Goal: Transaction & Acquisition: Register for event/course

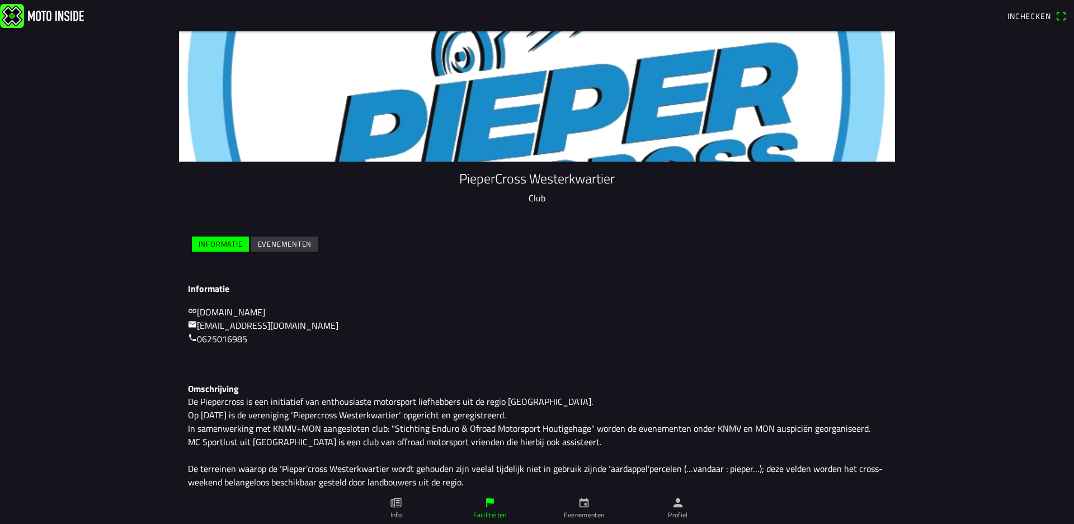
scroll to position [26, 0]
click at [580, 506] on icon "calendar" at bounding box center [585, 503] width 10 height 10
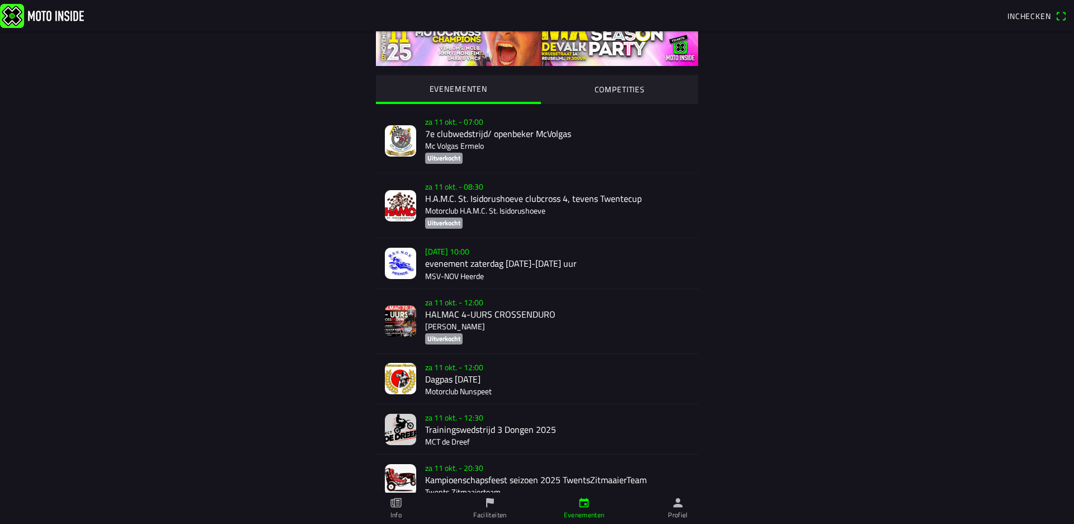
scroll to position [31, 0]
click at [398, 507] on icon "paper" at bounding box center [396, 503] width 11 height 10
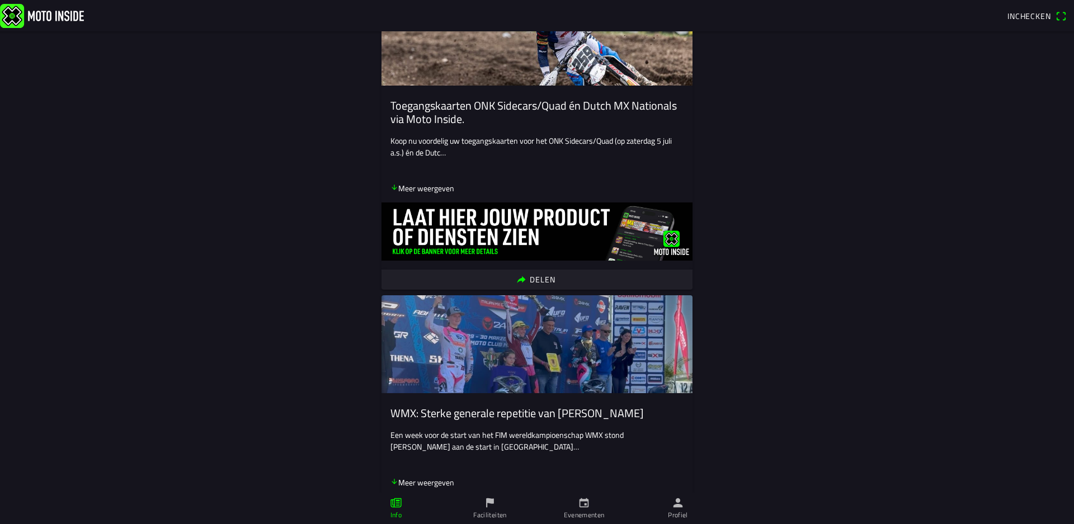
scroll to position [780, 0]
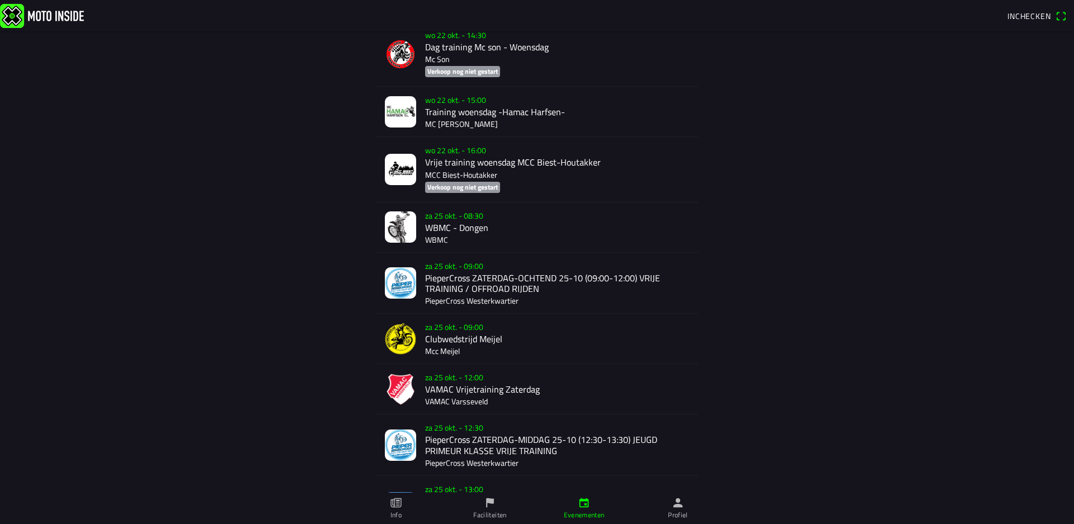
scroll to position [1269, 0]
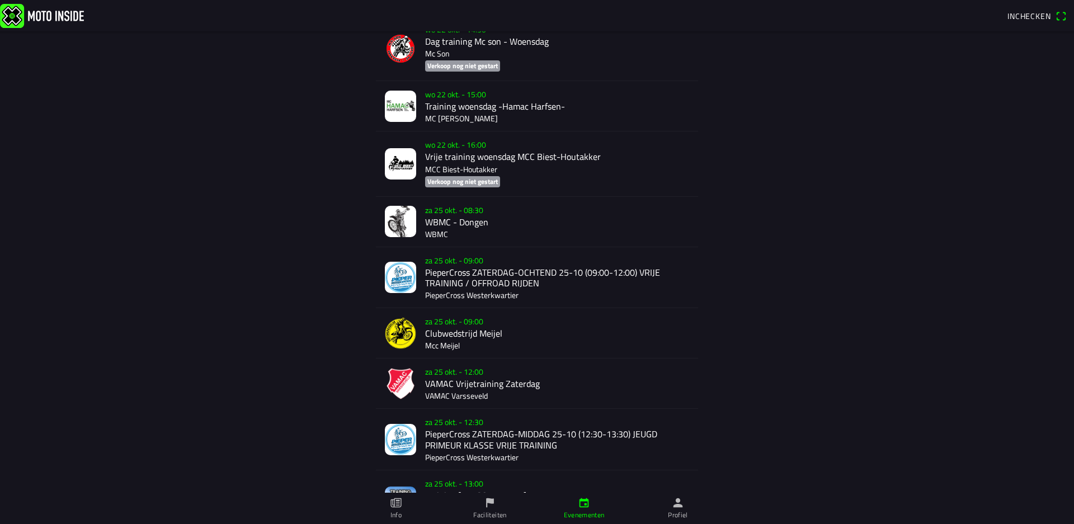
click at [508, 441] on div "[DATE] 12:30 PieperCross ZATERDAG-MIDDAG 25-10 (12:30-13:30) JEUGD PRIMEUR KLAS…" at bounding box center [557, 439] width 264 height 60
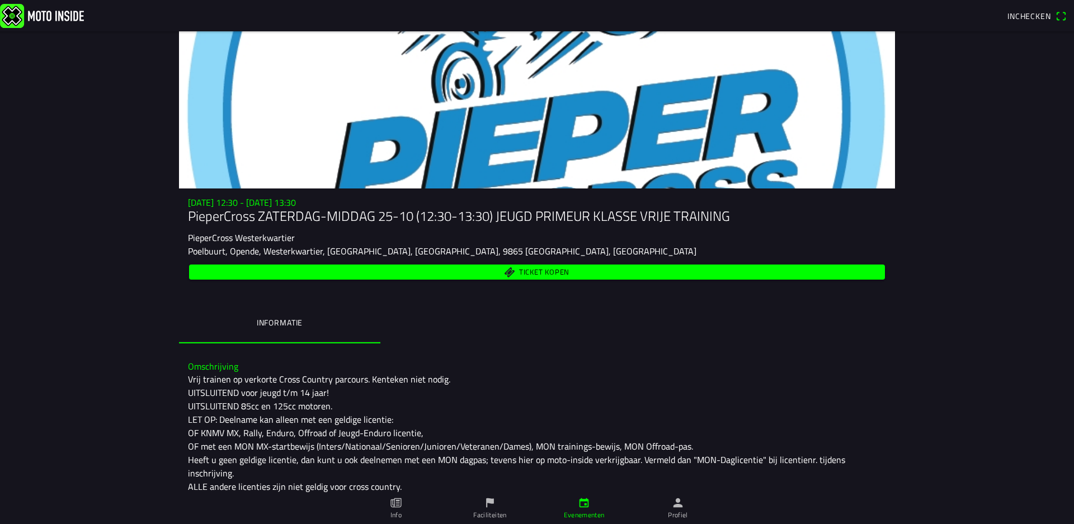
scroll to position [19, 0]
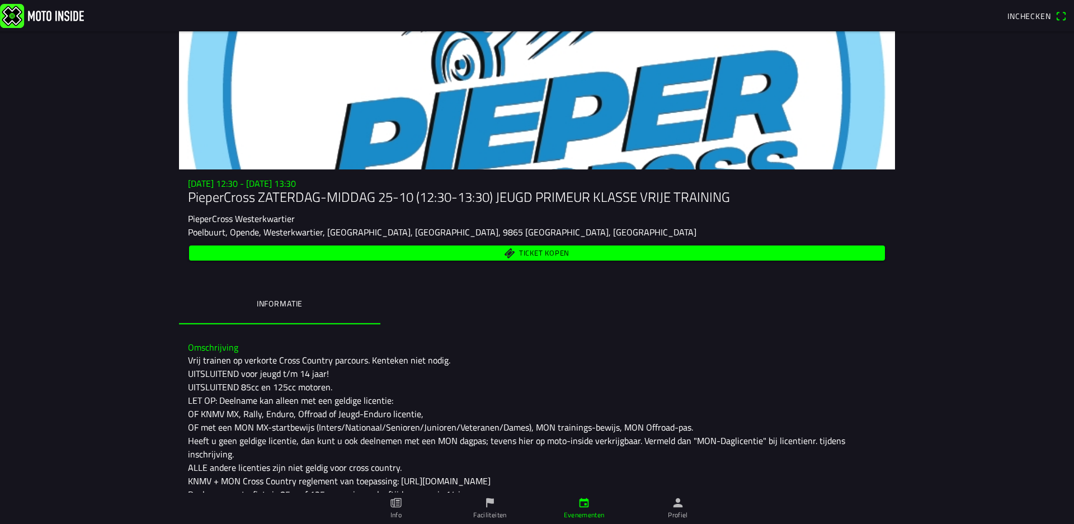
click at [542, 252] on span "Ticket kopen" at bounding box center [544, 253] width 50 height 7
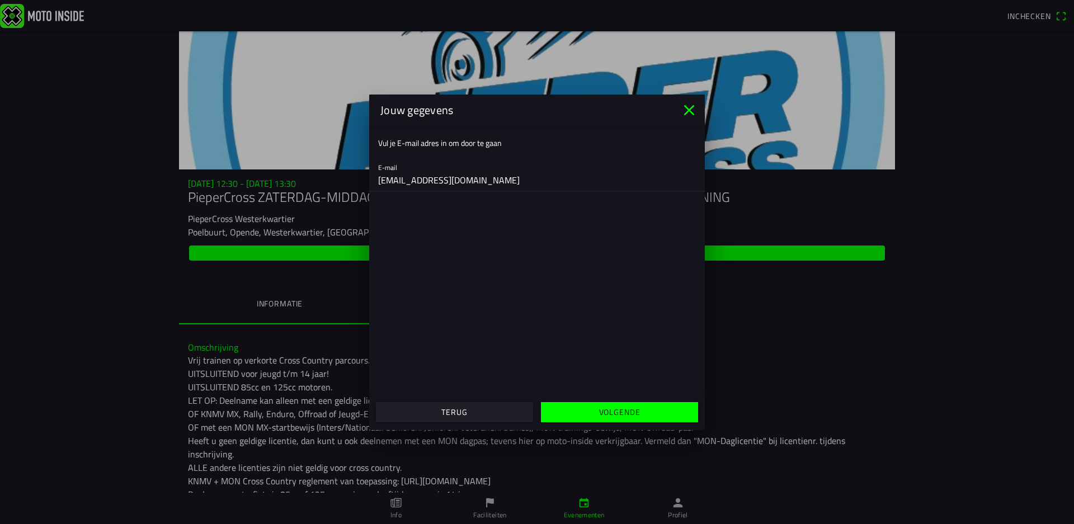
type input "[EMAIL_ADDRESS][DOMAIN_NAME]"
click at [577, 405] on span "Volgende" at bounding box center [619, 412] width 140 height 20
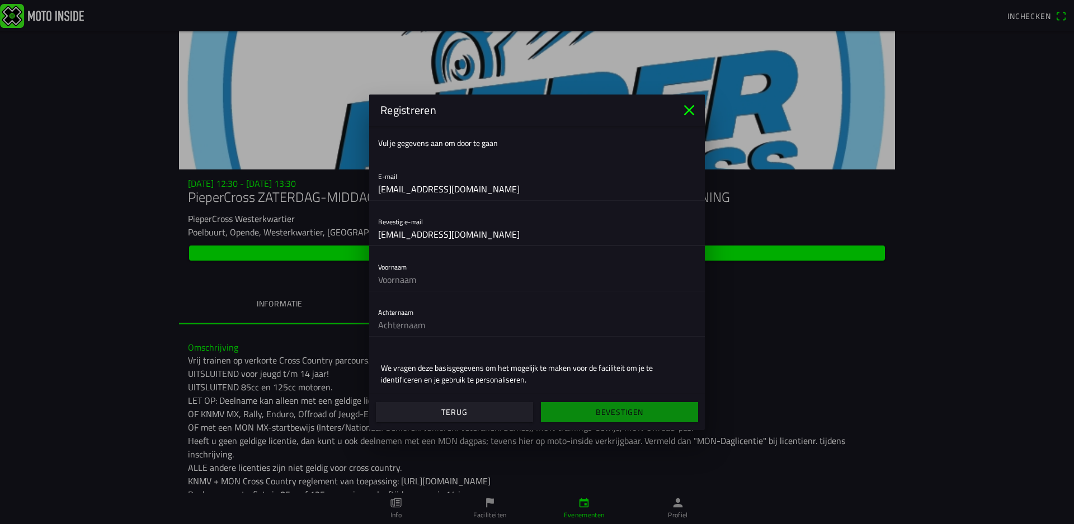
type input "[EMAIL_ADDRESS][DOMAIN_NAME]"
type input "Jaylen"
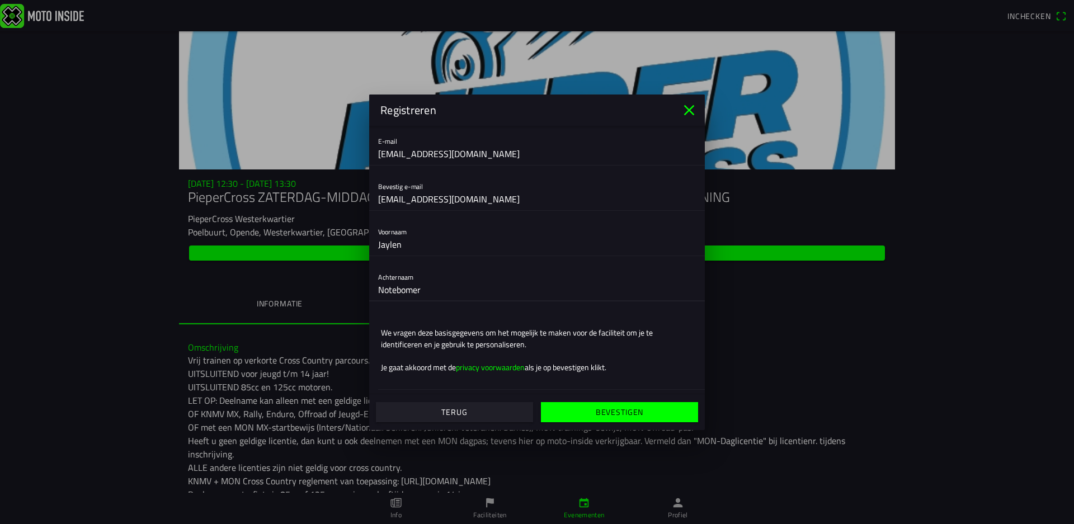
scroll to position [35, 0]
type input "Notebomer"
click at [592, 342] on ion-text "We vragen deze basisgegevens om het mogelijk te maken voor de faciliteit om je …" at bounding box center [537, 338] width 312 height 23
click at [0, 0] on slot "Bevestigen" at bounding box center [0, 0] width 0 height 0
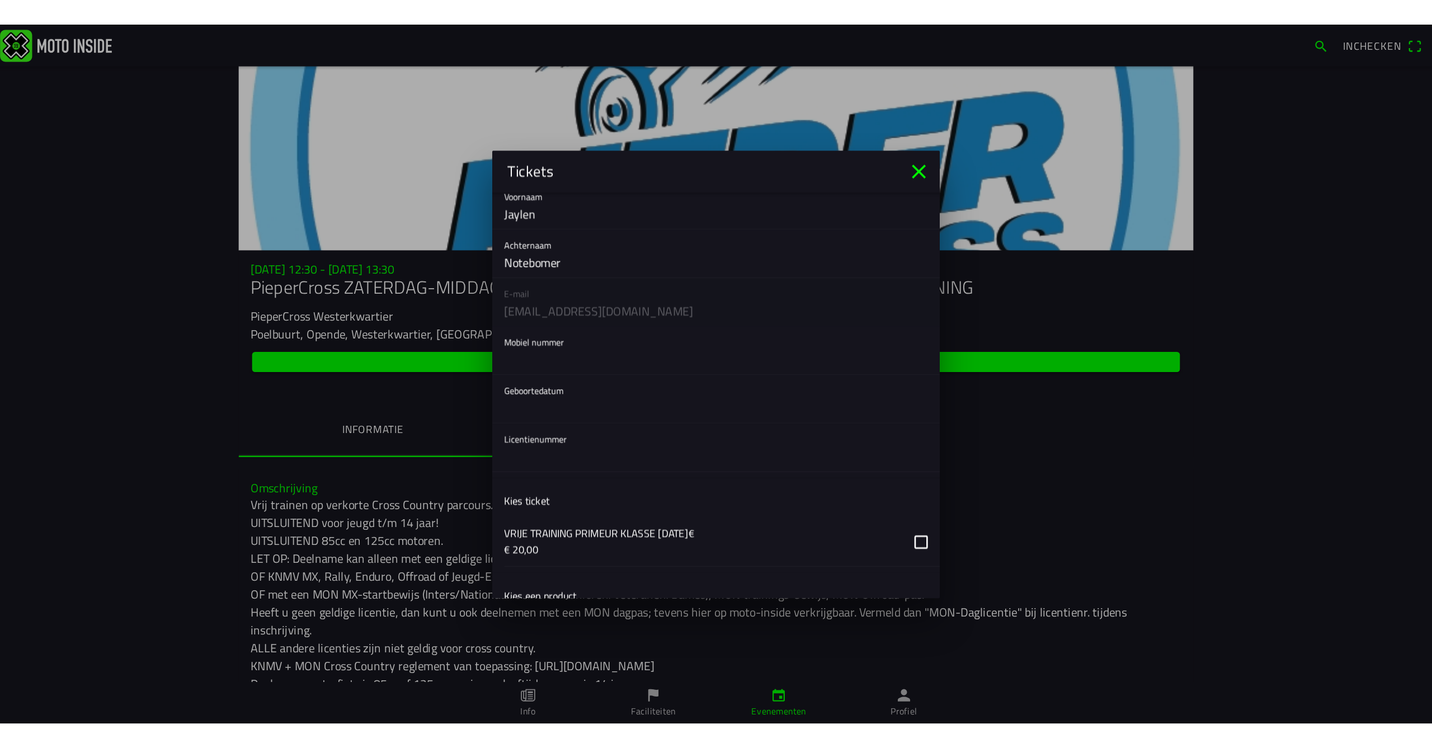
scroll to position [40, 0]
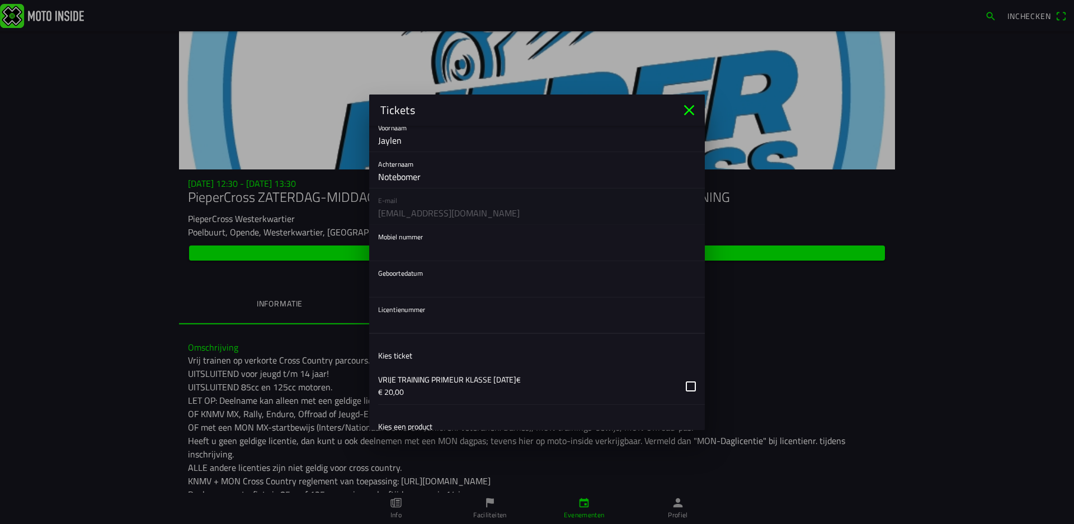
click at [407, 321] on input "text" at bounding box center [537, 322] width 318 height 22
click at [459, 320] on input "text" at bounding box center [537, 322] width 318 height 22
type input "0623102015"
click at [430, 284] on button "button" at bounding box center [541, 279] width 327 height 36
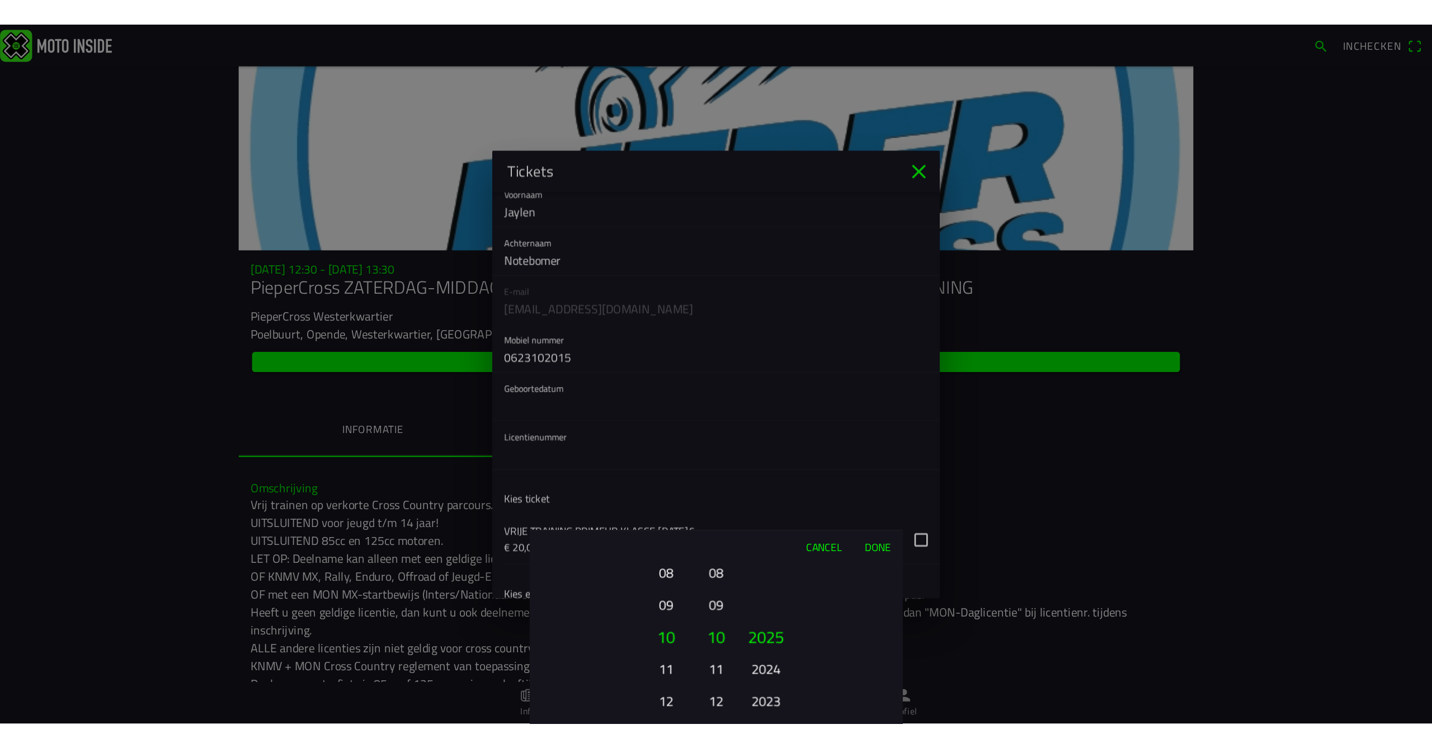
scroll to position [0, 0]
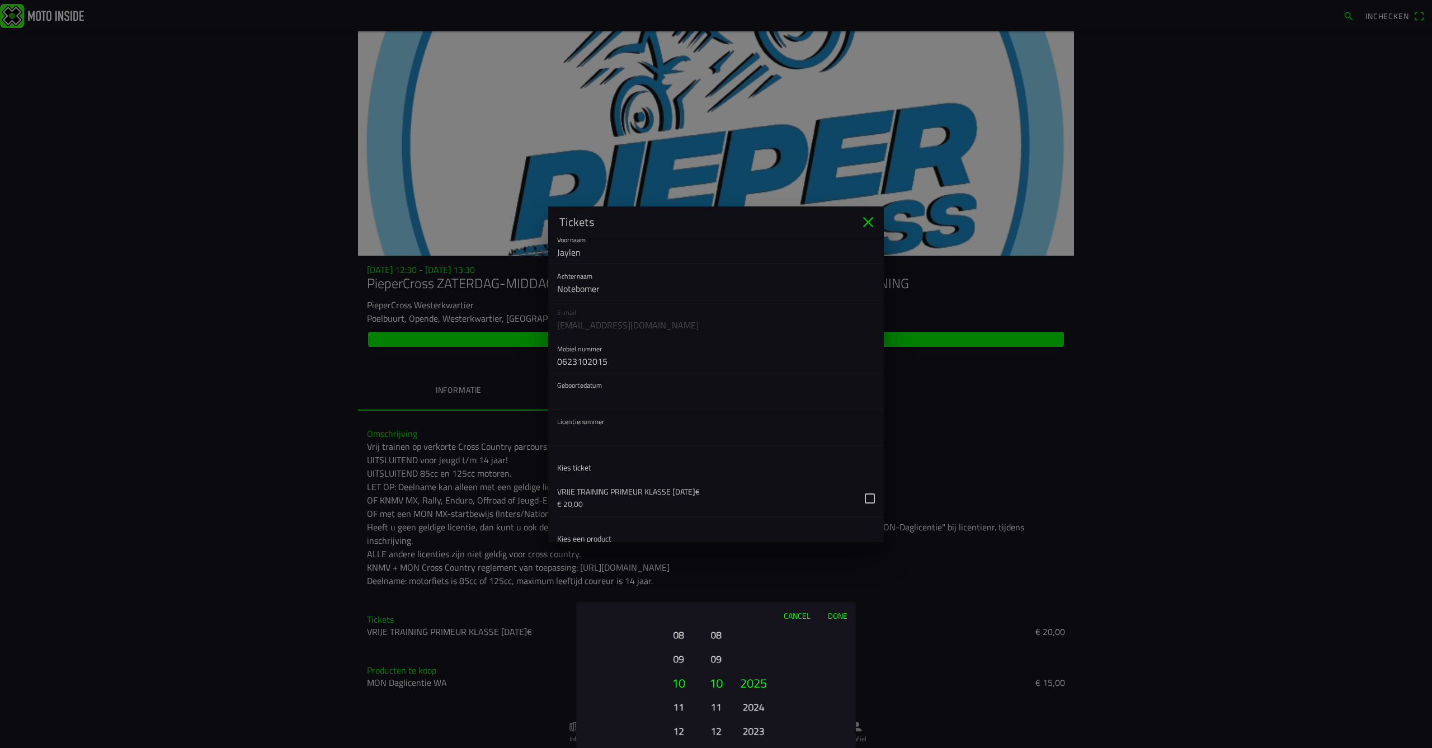
click at [678, 524] on button "11" at bounding box center [678, 707] width 31 height 20
click at [717, 524] on button "11" at bounding box center [716, 707] width 16 height 20
click at [679, 524] on button "13" at bounding box center [678, 731] width 31 height 20
click at [679, 524] on button "15" at bounding box center [678, 731] width 31 height 20
click at [679, 524] on button "17" at bounding box center [678, 731] width 31 height 20
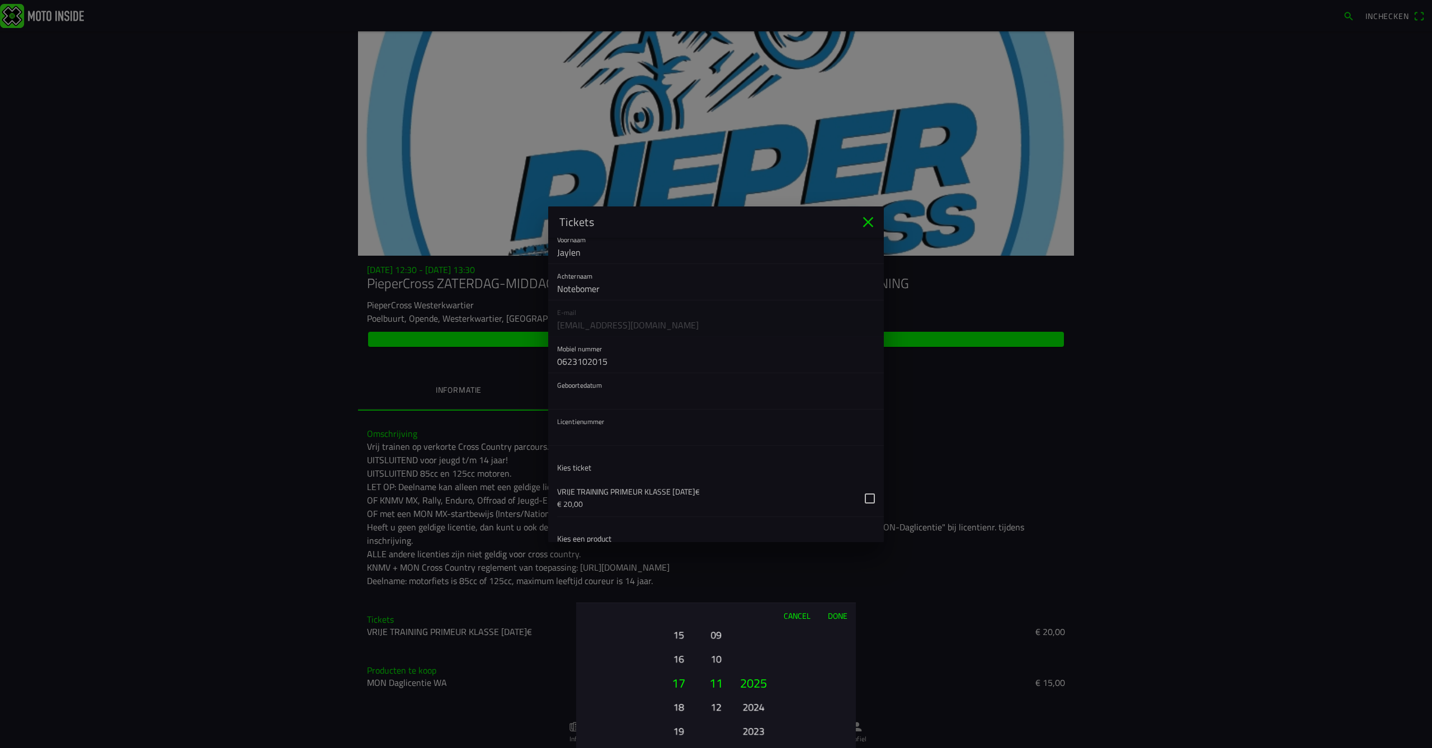
click at [679, 524] on button "19" at bounding box center [678, 731] width 31 height 20
click at [679, 524] on button "21" at bounding box center [678, 731] width 31 height 20
click at [680, 524] on button "22" at bounding box center [678, 707] width 31 height 20
click at [750, 524] on button "2023" at bounding box center [753, 731] width 31 height 20
click at [750, 524] on button "2021" at bounding box center [753, 731] width 31 height 20
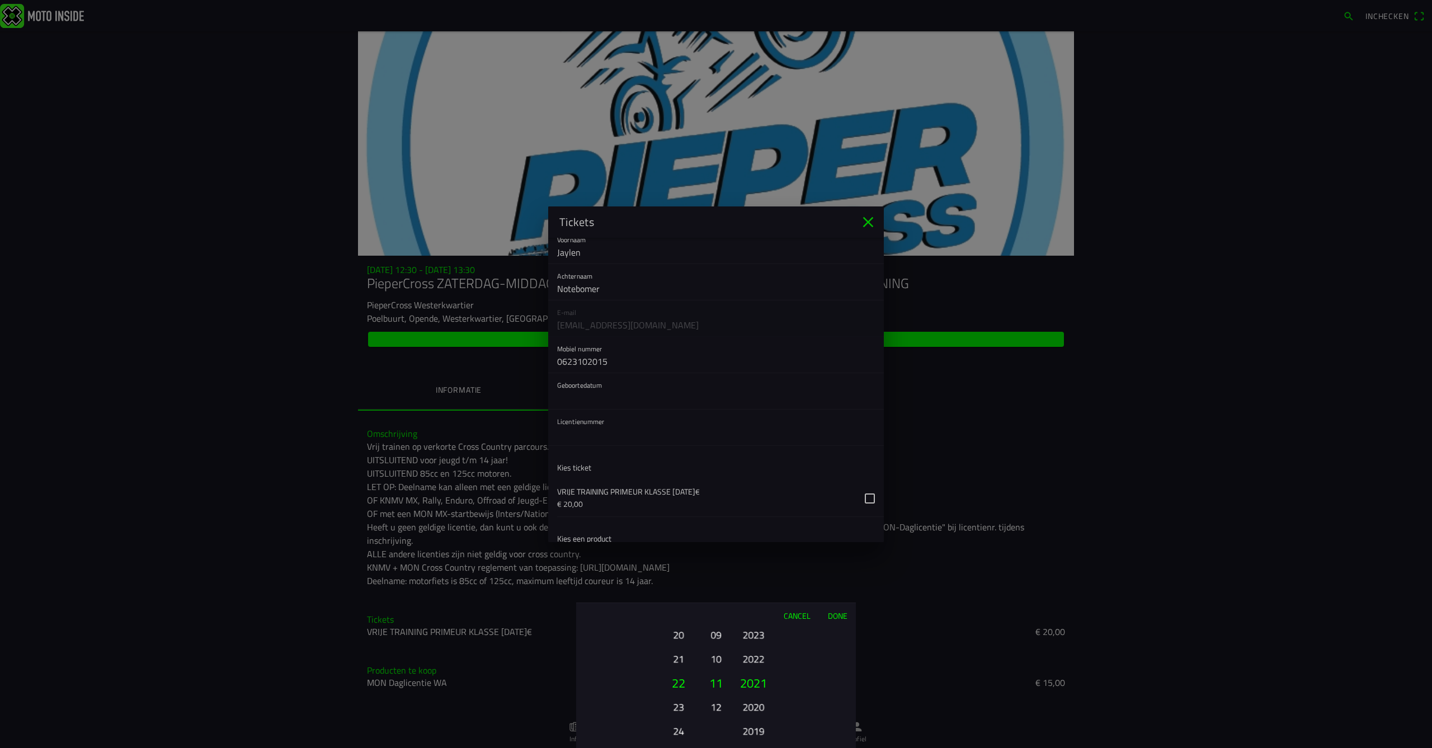
click at [750, 524] on button "2019" at bounding box center [753, 731] width 31 height 20
click at [750, 524] on button "2017" at bounding box center [753, 731] width 31 height 20
click at [750, 524] on button "2015" at bounding box center [753, 731] width 31 height 20
click at [750, 524] on button "2013" at bounding box center [753, 731] width 31 height 20
click at [750, 524] on button "2011" at bounding box center [753, 731] width 31 height 20
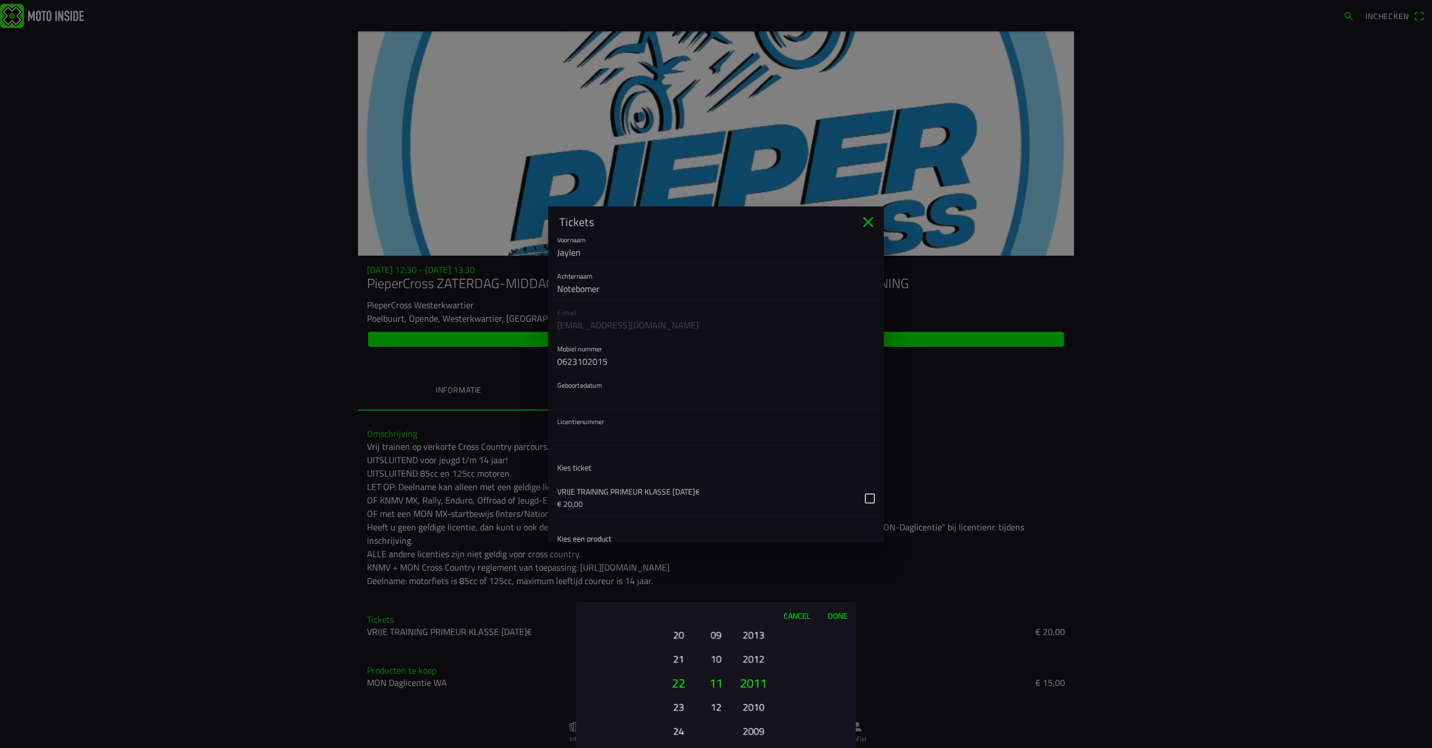
click at [758, 524] on button "2011" at bounding box center [754, 683] width 38 height 24
click at [839, 524] on button "Done" at bounding box center [837, 615] width 37 height 25
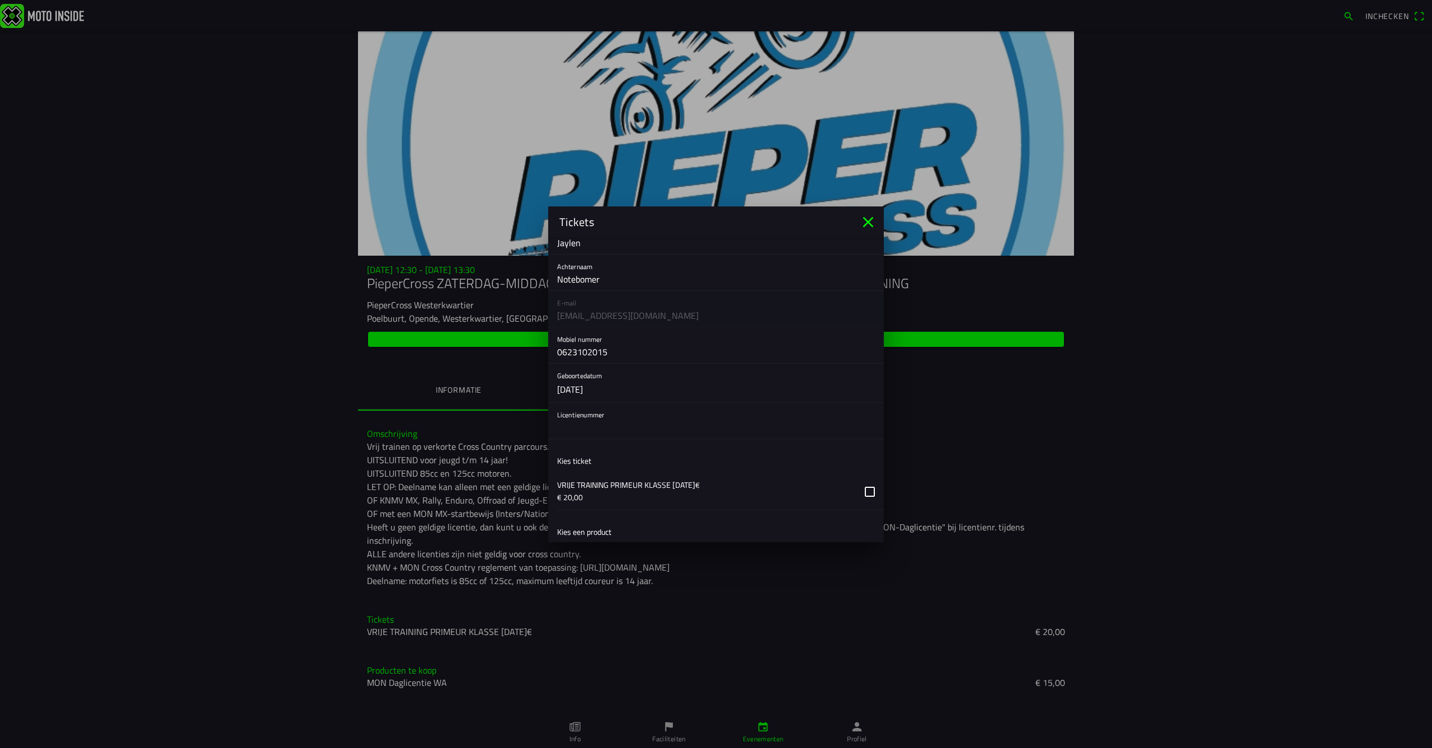
scroll to position [50, 0]
click at [590, 434] on input "text" at bounding box center [716, 427] width 318 height 22
click at [601, 425] on input "text" at bounding box center [716, 427] width 318 height 22
click at [614, 412] on div "Licentienummer" at bounding box center [716, 420] width 318 height 36
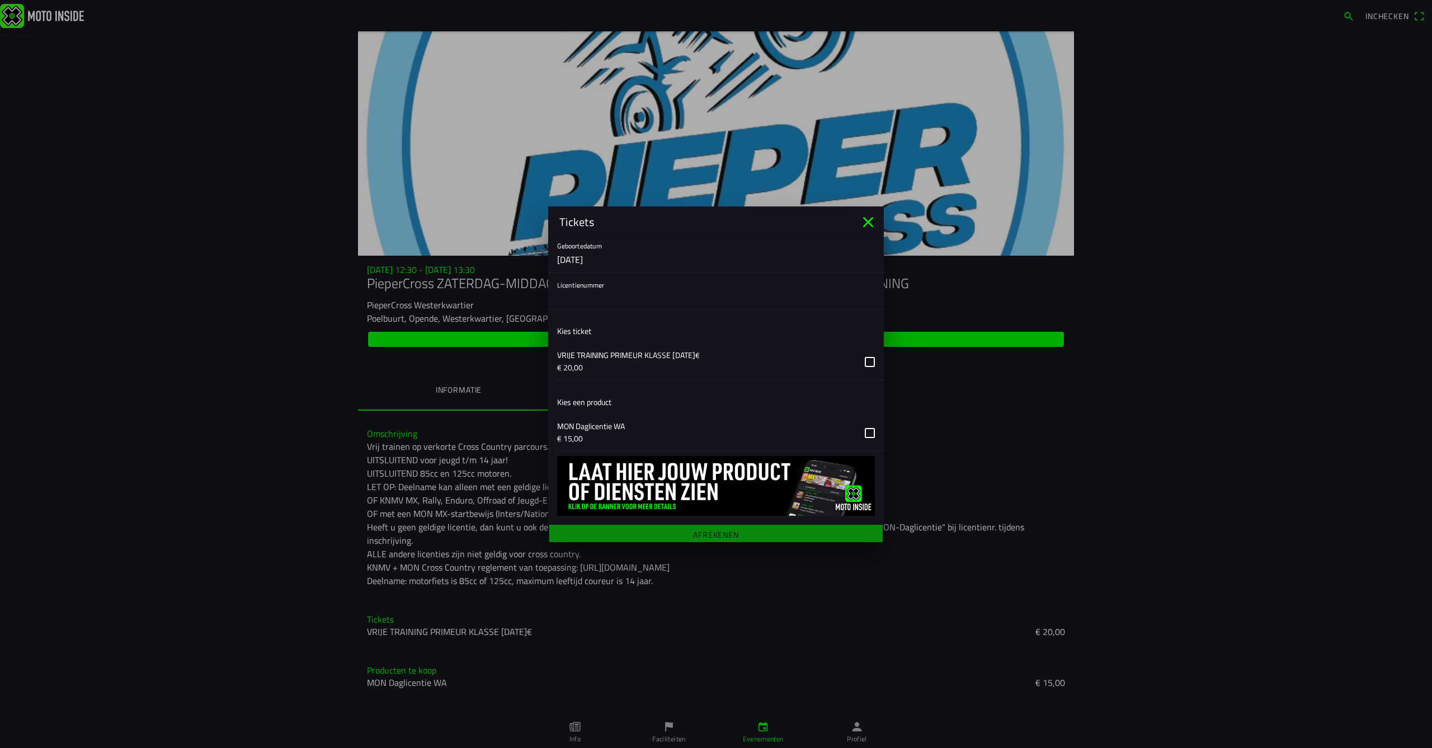
scroll to position [180, 0]
click at [871, 434] on button "button" at bounding box center [720, 431] width 327 height 36
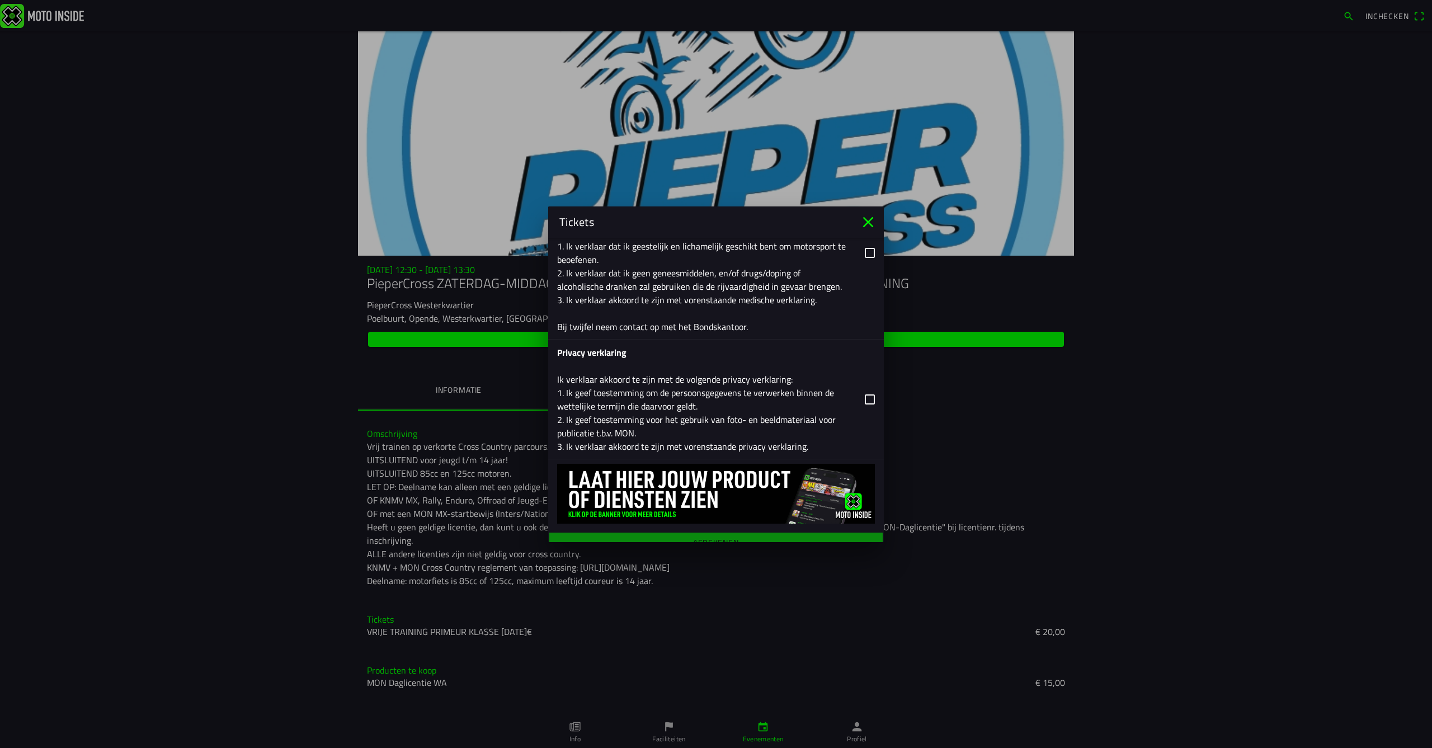
scroll to position [1154, 0]
click at [872, 387] on button "button" at bounding box center [720, 399] width 327 height 119
click at [725, 524] on main "Registratieformulier Voornaam [PERSON_NAME] Notebomer E-mail [EMAIL_ADDRESS][DO…" at bounding box center [716, 390] width 336 height 304
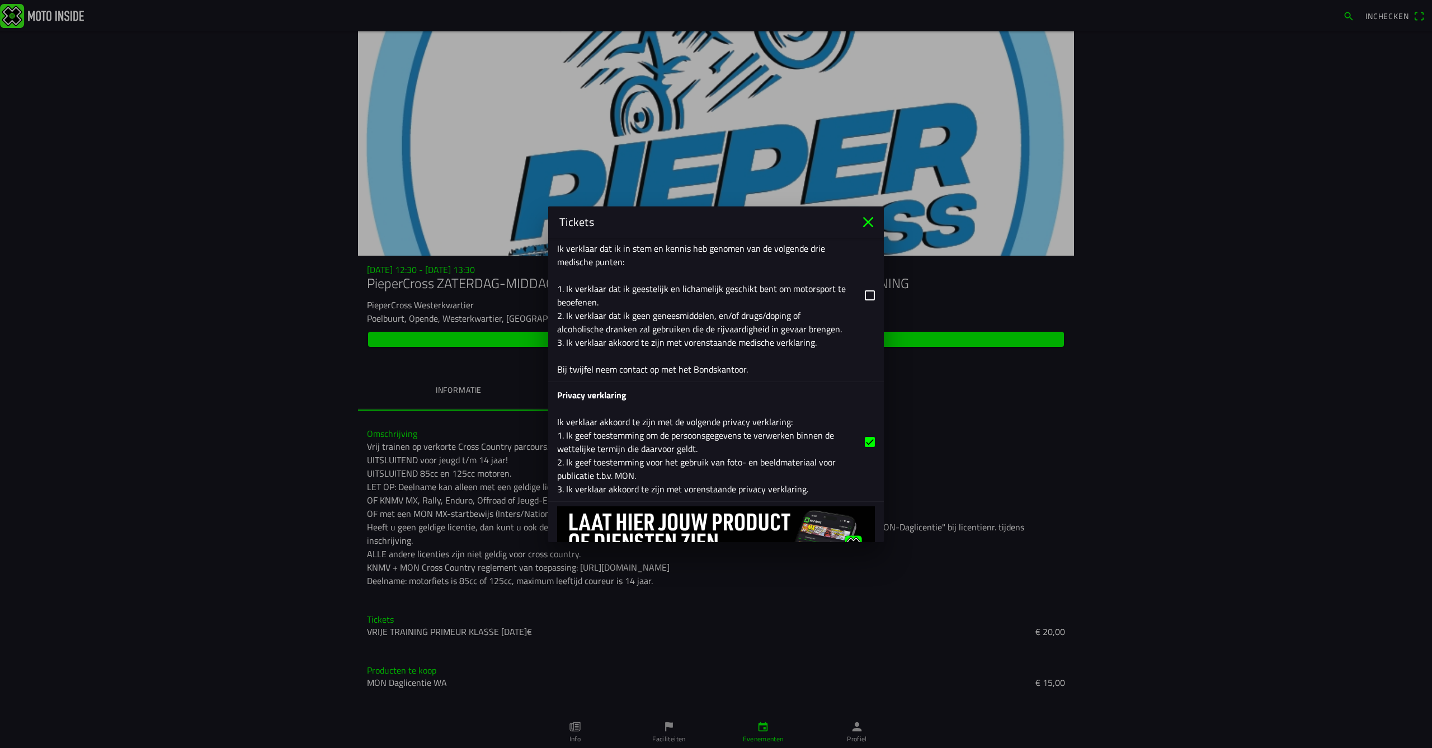
scroll to position [1108, 0]
click at [868, 278] on button "button" at bounding box center [720, 299] width 327 height 173
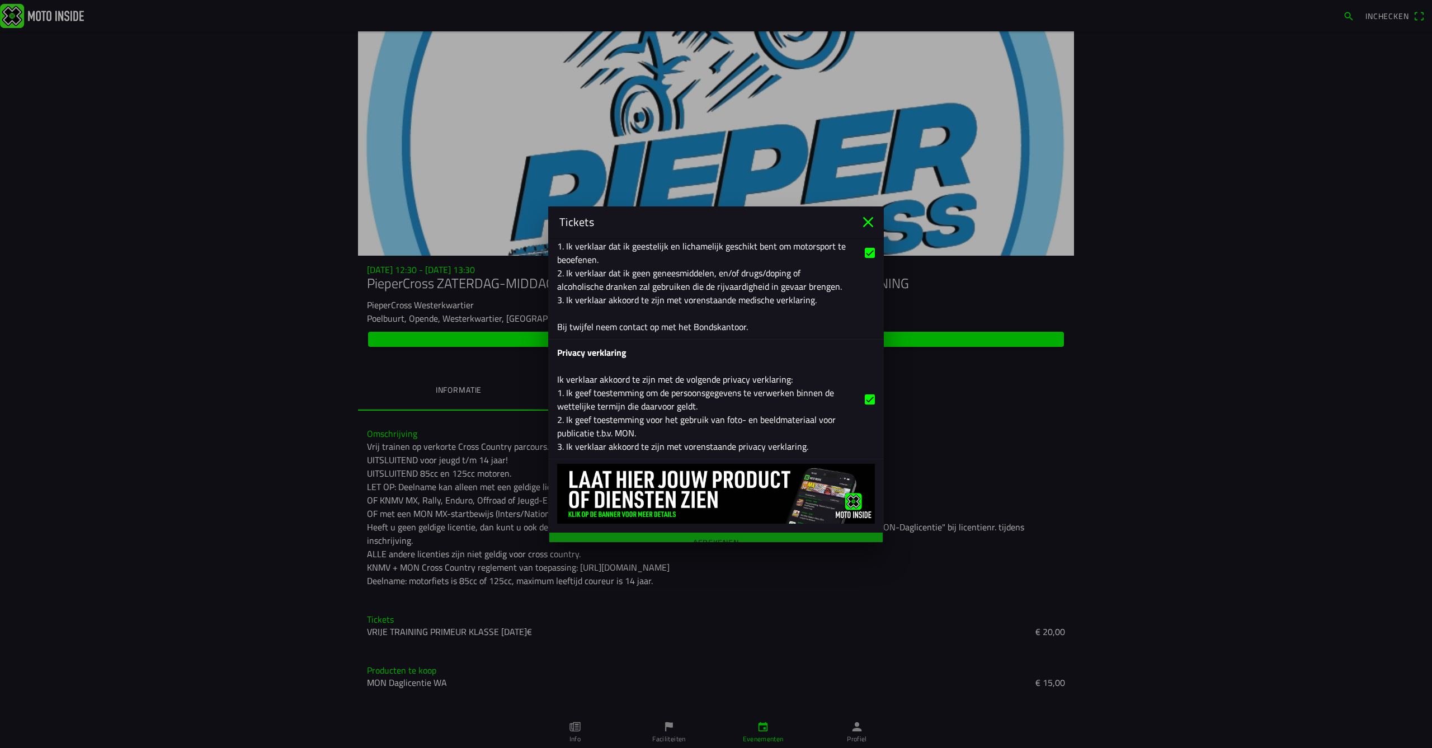
scroll to position [1154, 0]
click at [694, 524] on main "Registratieformulier Voornaam [PERSON_NAME] Notebomer E-mail [EMAIL_ADDRESS][DO…" at bounding box center [716, 390] width 336 height 304
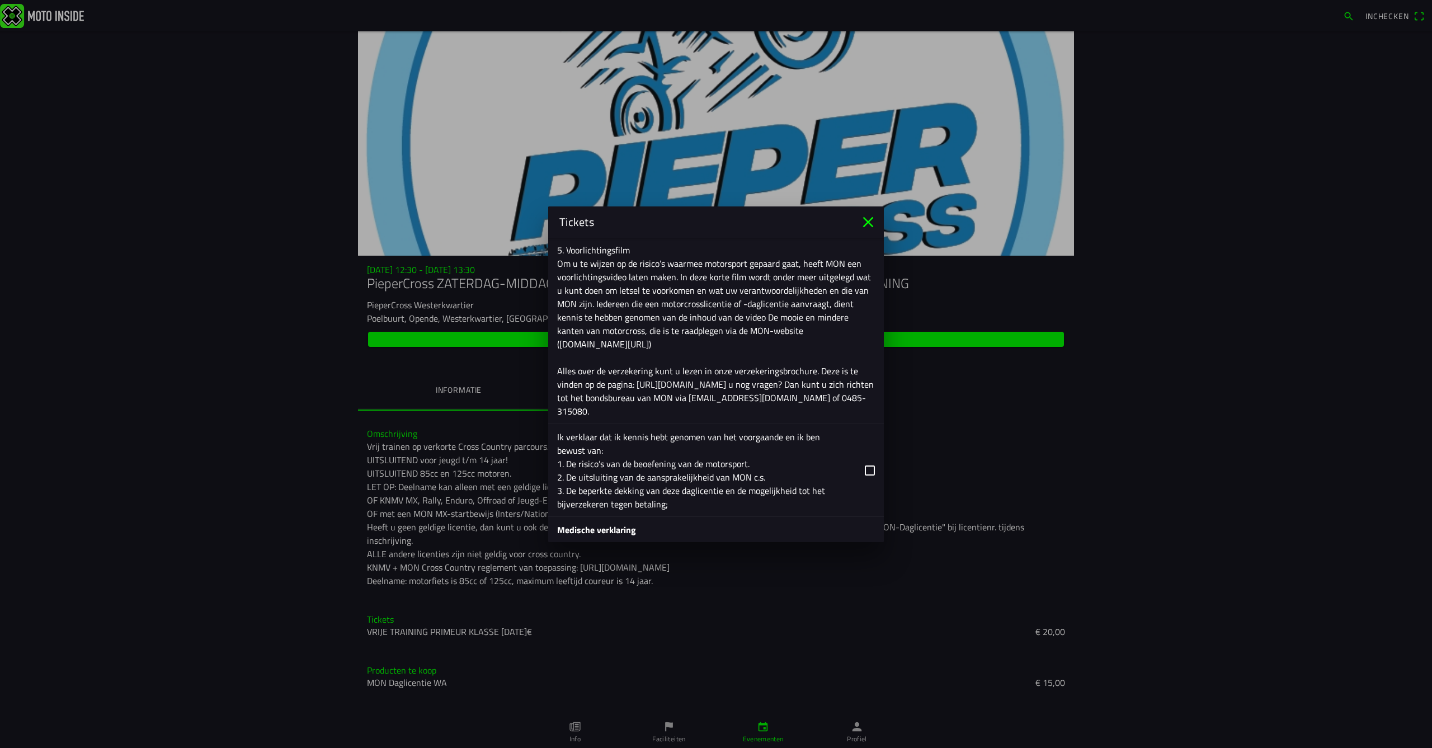
scroll to position [830, 0]
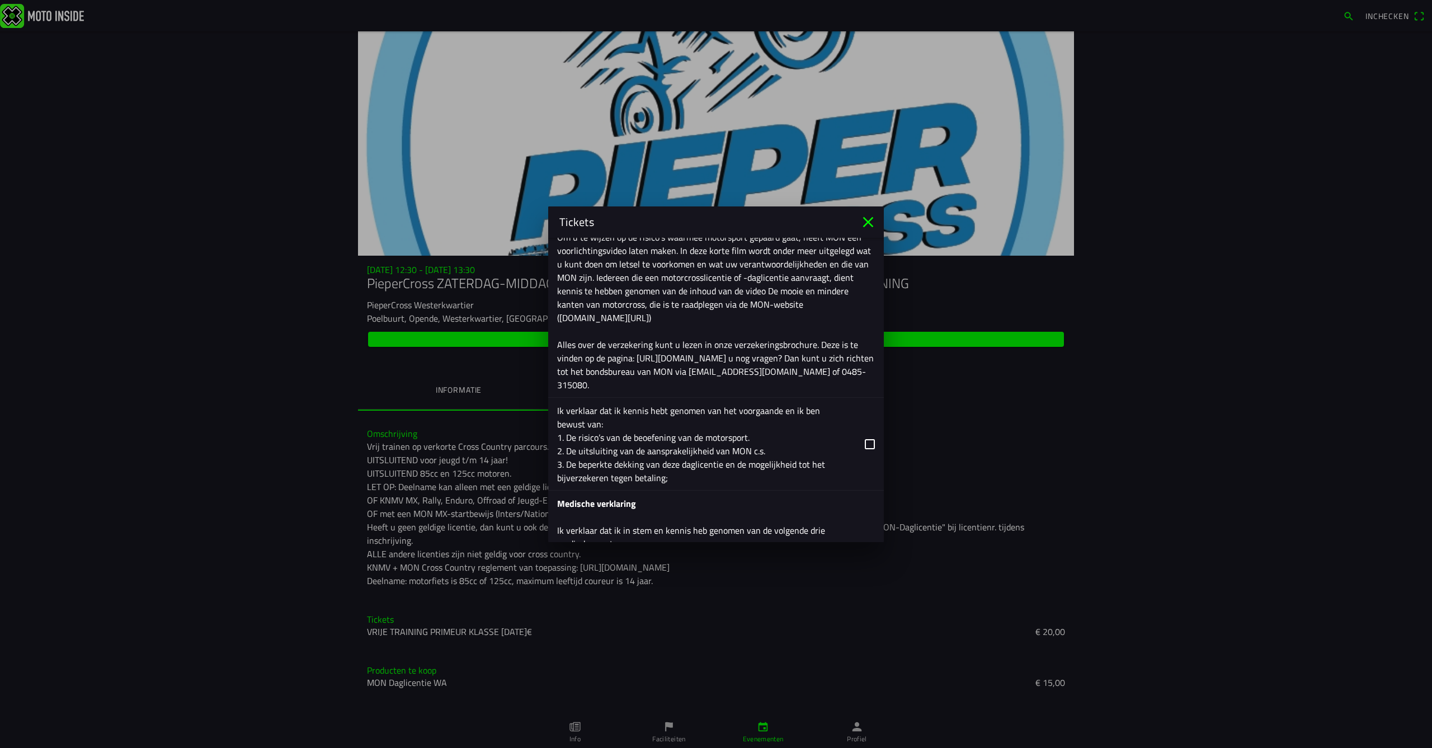
drag, startPoint x: 868, startPoint y: 431, endPoint x: 831, endPoint y: 430, distance: 37.0
click at [868, 431] on button "button" at bounding box center [720, 444] width 327 height 92
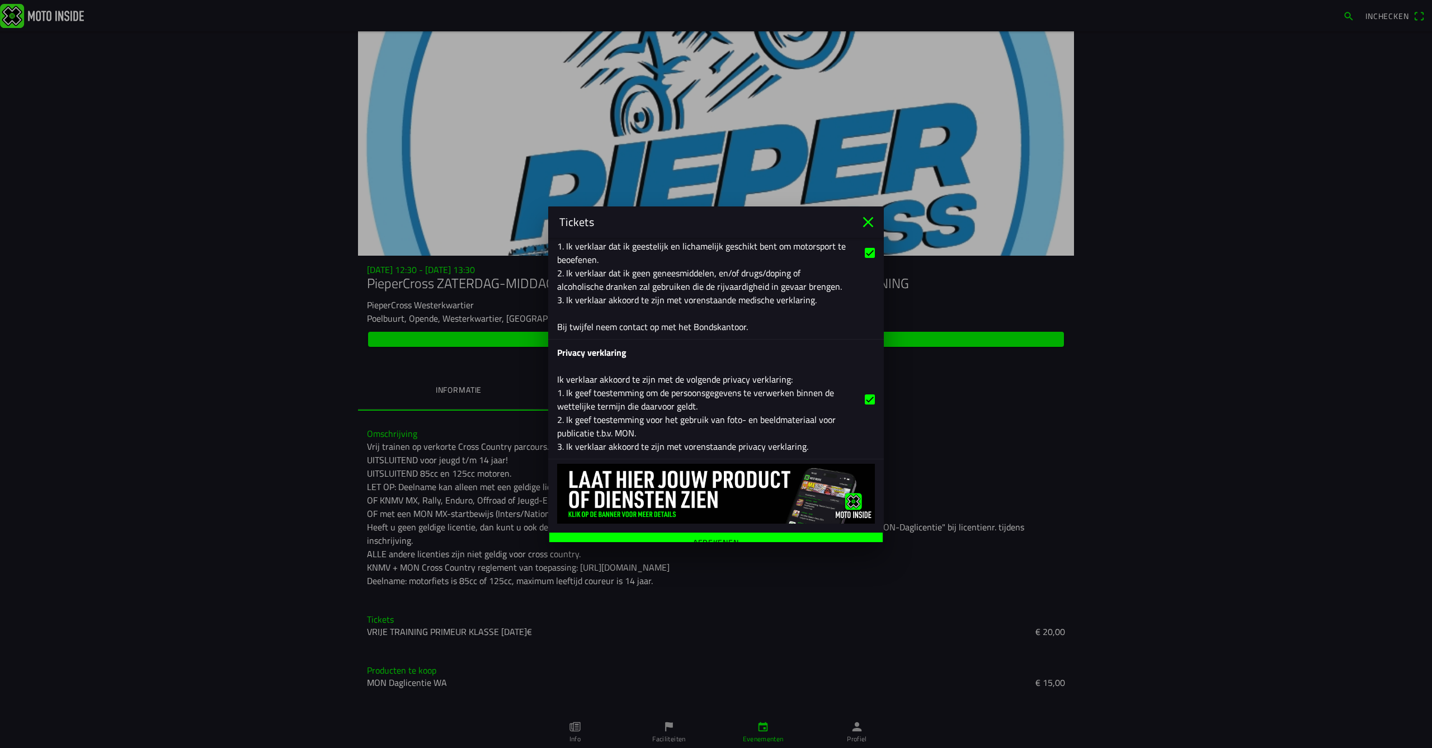
scroll to position [1154, 0]
click at [722, 524] on ion-label "Afrekenen" at bounding box center [716, 543] width 46 height 8
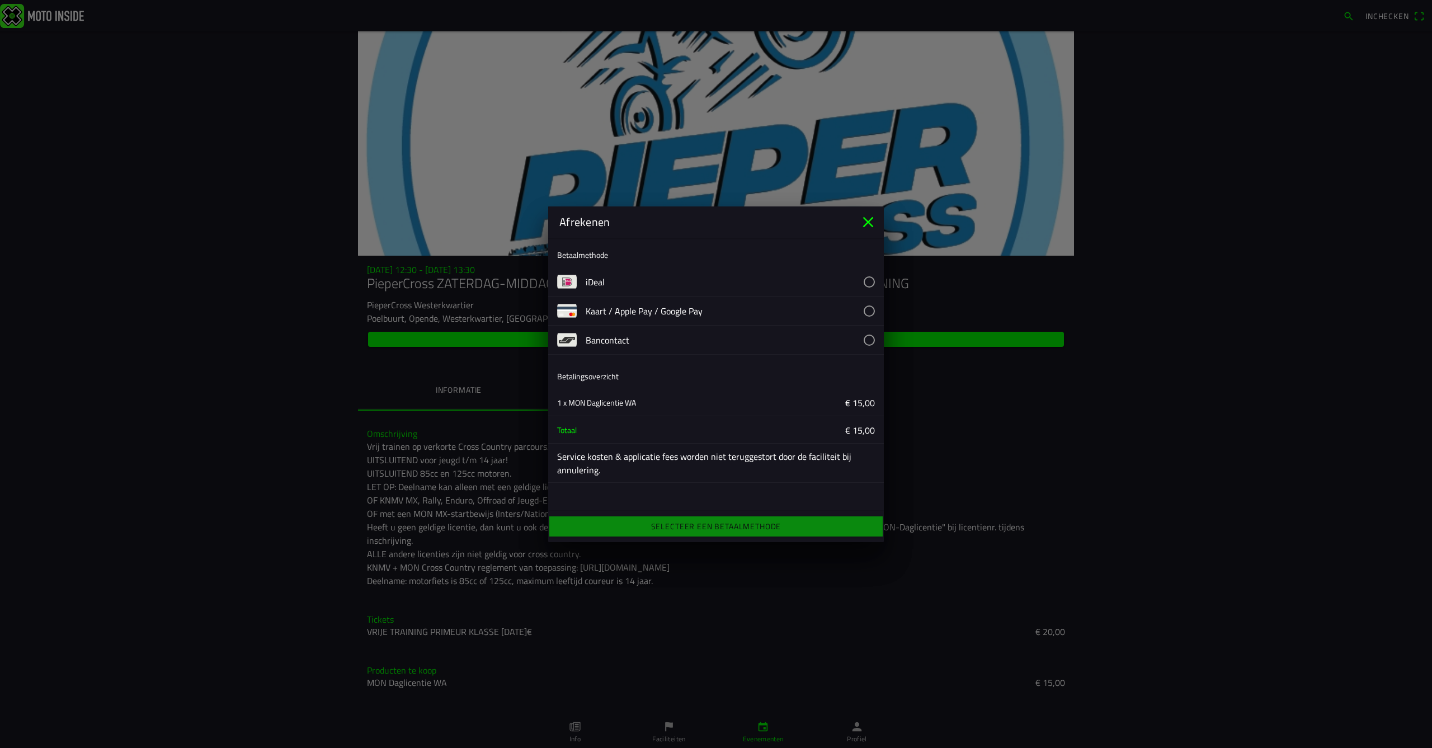
click at [866, 220] on icon "close" at bounding box center [868, 222] width 11 height 11
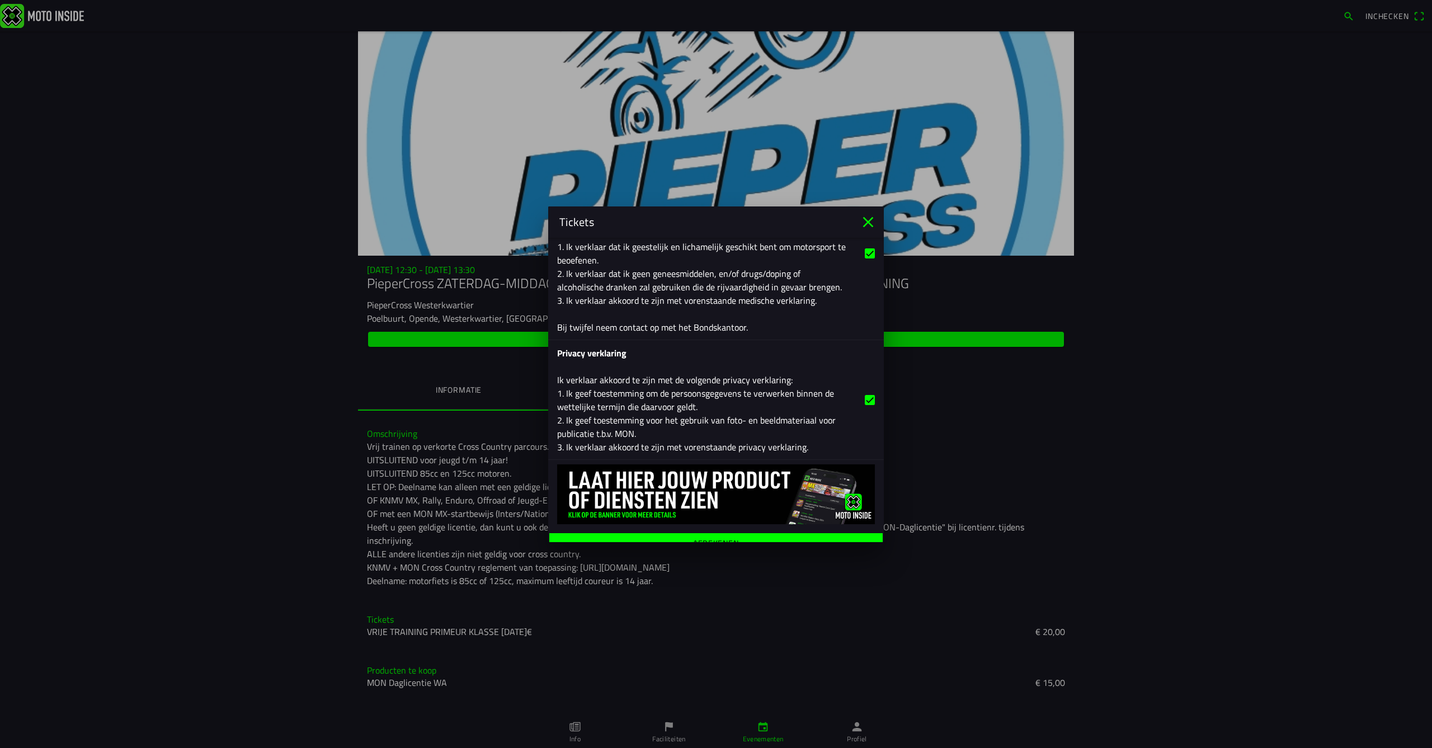
click at [866, 220] on icon "close" at bounding box center [868, 222] width 11 height 11
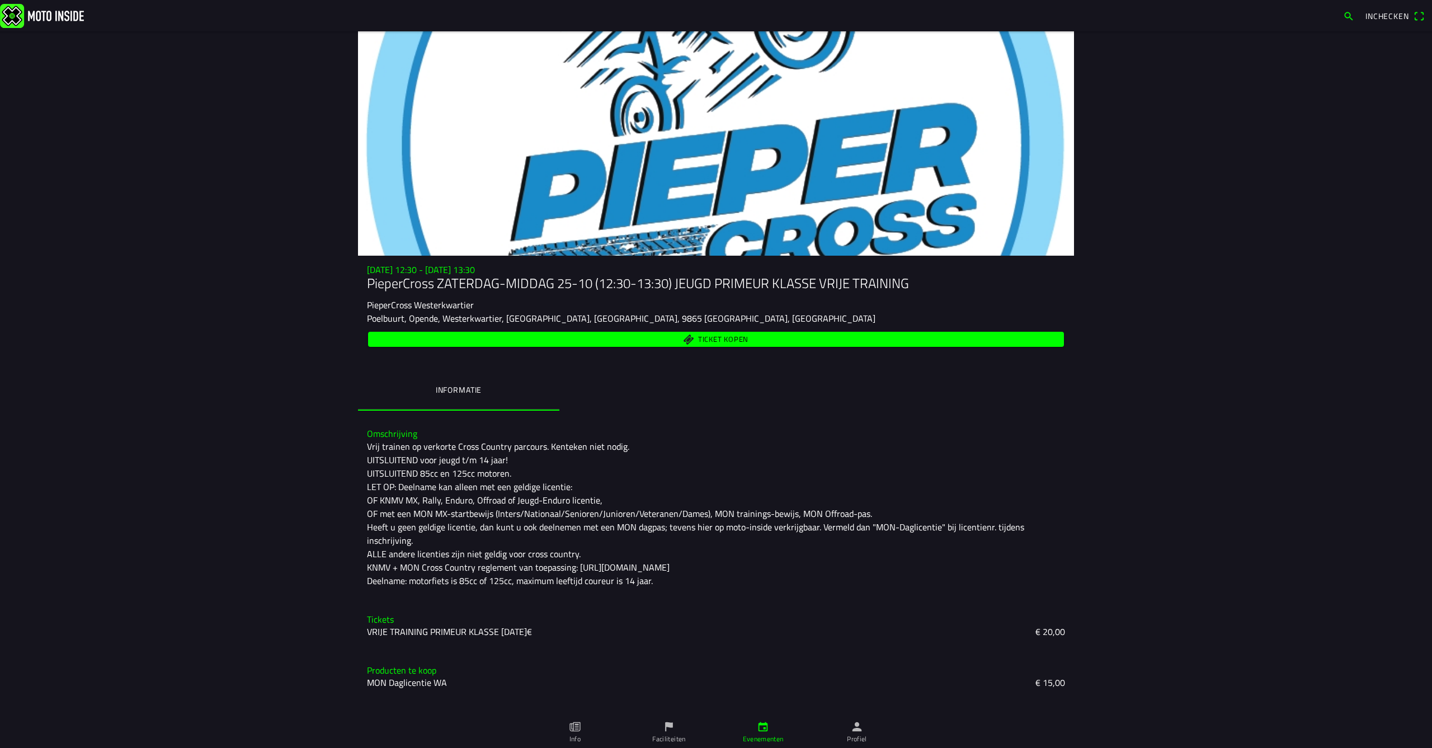
click at [0, 0] on slot "VRIJE TRAINING PRIMEUR KLASSE [DATE]€" at bounding box center [0, 0] width 0 height 0
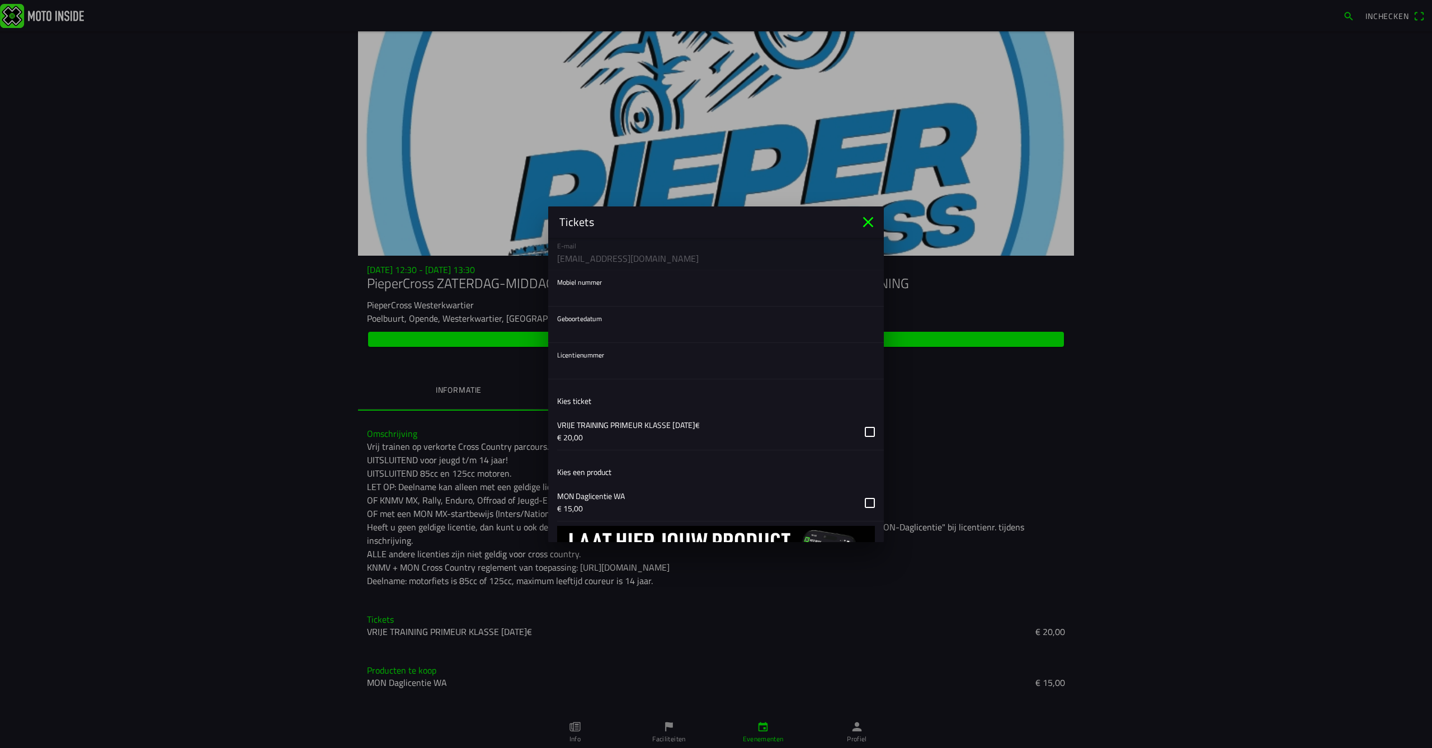
scroll to position [102, 0]
click at [867, 437] on button "button" at bounding box center [720, 435] width 327 height 36
click at [870, 503] on button "button" at bounding box center [720, 506] width 327 height 36
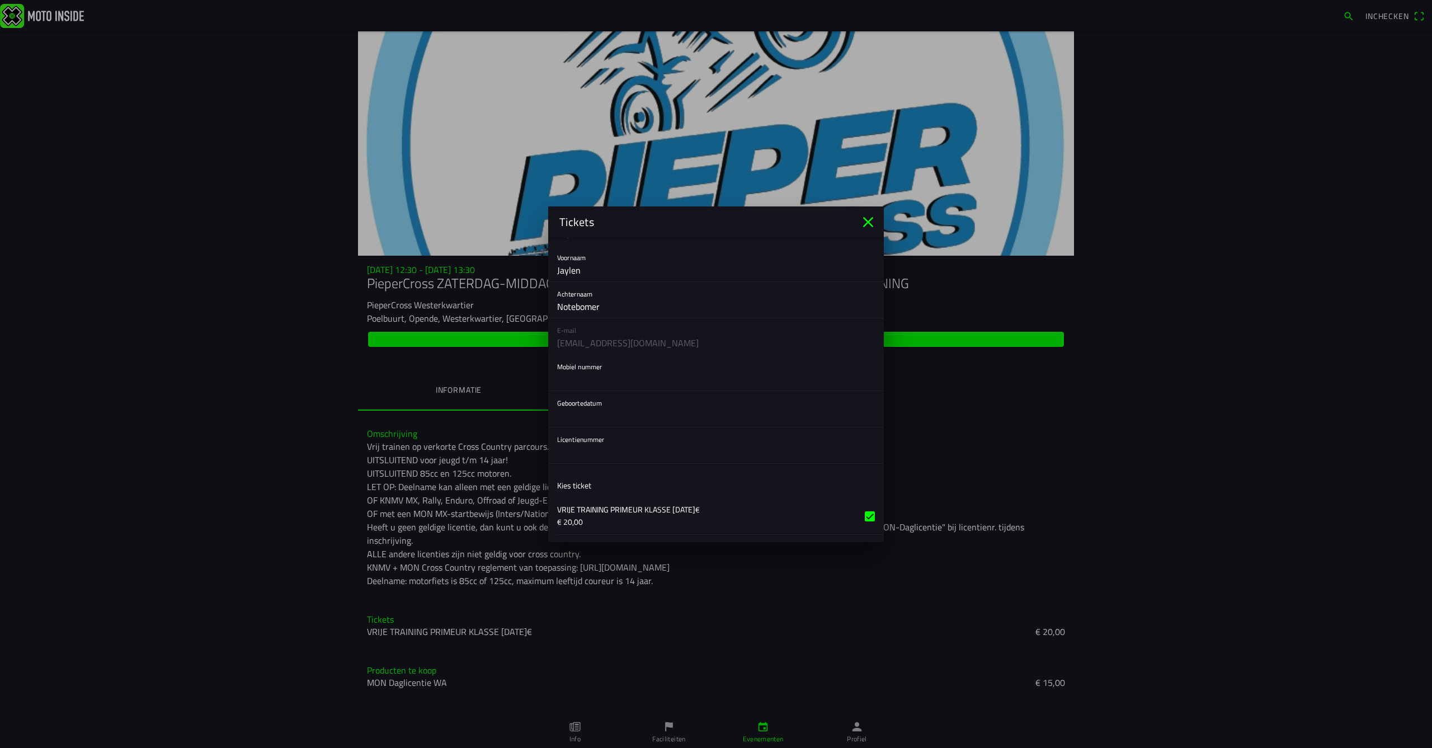
scroll to position [25, 0]
type input "0654946008"
click at [619, 424] on button "button" at bounding box center [720, 406] width 327 height 36
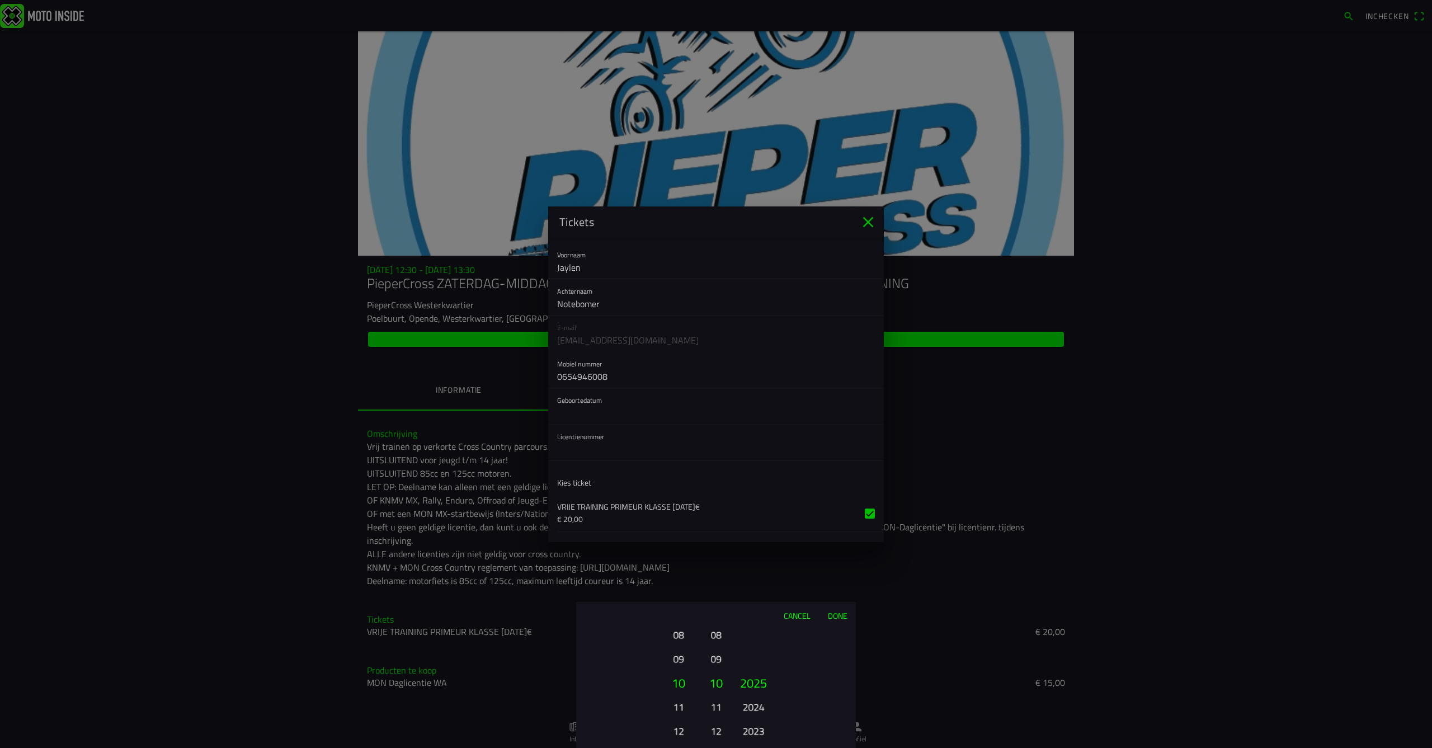
click at [677, 524] on button "12" at bounding box center [678, 731] width 31 height 20
click at [677, 524] on button "14" at bounding box center [678, 731] width 31 height 20
click at [677, 524] on button "16" at bounding box center [678, 731] width 31 height 20
click at [677, 524] on button "18" at bounding box center [678, 731] width 31 height 20
click at [677, 524] on button "20" at bounding box center [678, 731] width 31 height 20
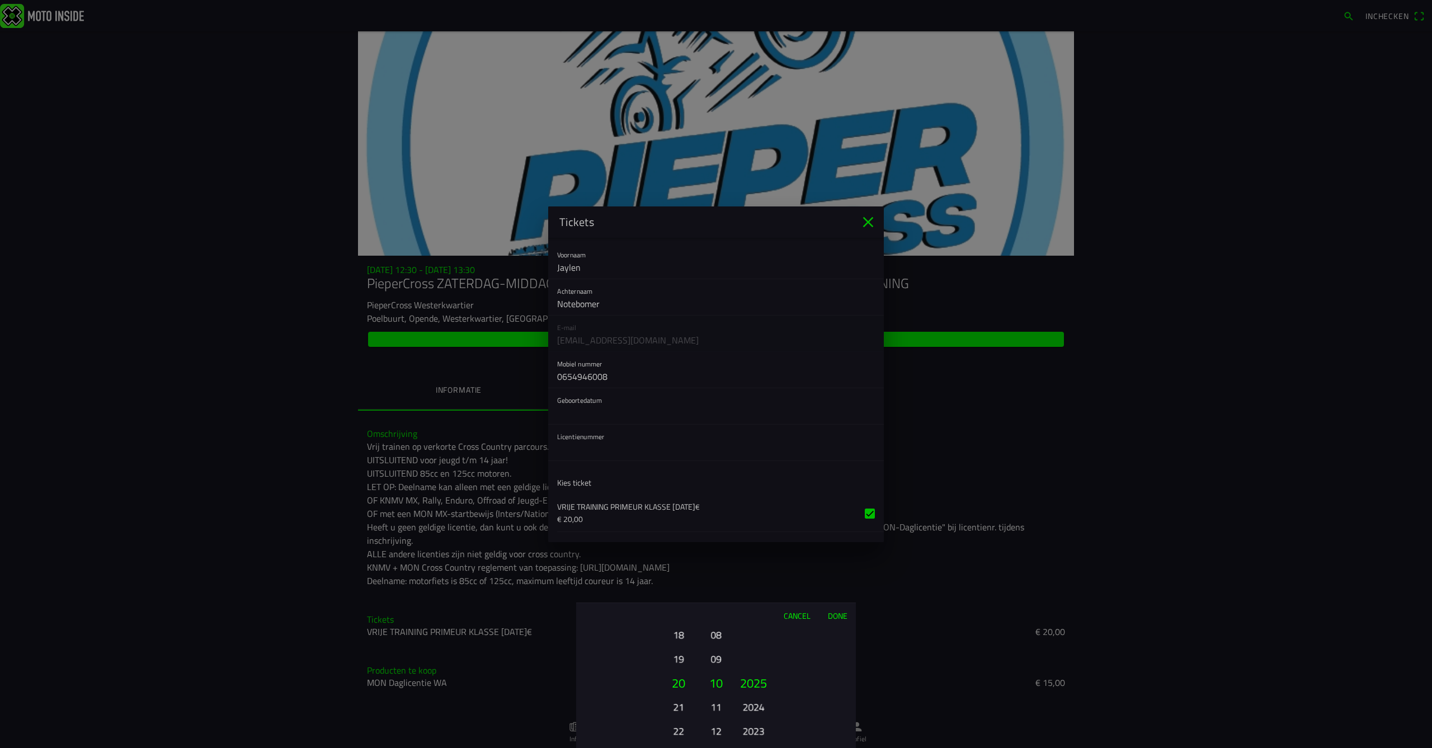
click at [677, 524] on button "22" at bounding box center [678, 731] width 31 height 20
click at [719, 524] on button "11" at bounding box center [716, 707] width 16 height 20
click at [755, 524] on button "2023" at bounding box center [753, 731] width 31 height 20
click at [755, 524] on button "2021" at bounding box center [753, 731] width 31 height 20
click at [755, 524] on button "2019" at bounding box center [753, 731] width 31 height 20
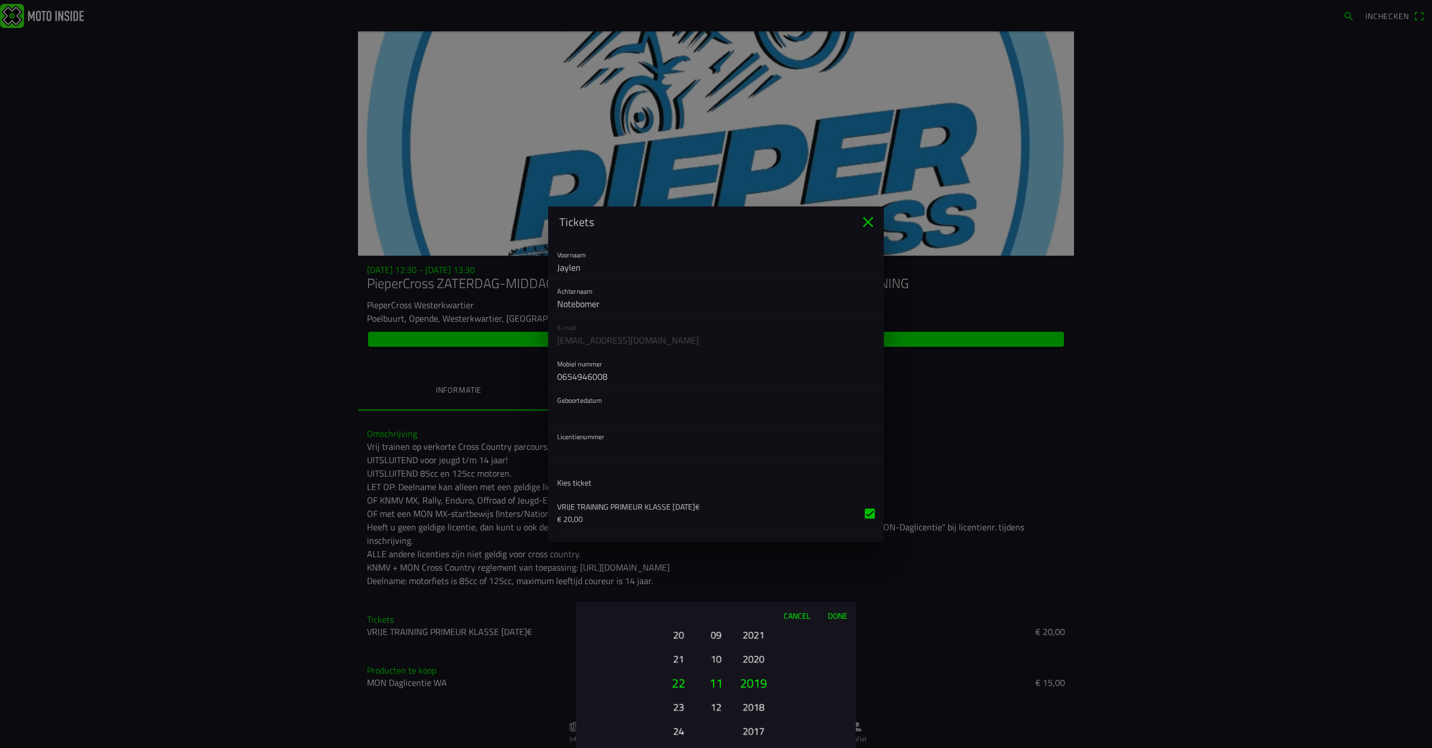
click at [755, 524] on button "2017" at bounding box center [753, 731] width 31 height 20
click at [755, 524] on button "2015" at bounding box center [753, 731] width 31 height 20
click at [755, 524] on button "2013" at bounding box center [753, 731] width 31 height 20
click at [755, 524] on button "2011" at bounding box center [753, 731] width 31 height 20
click at [753, 524] on button "2011" at bounding box center [754, 683] width 38 height 24
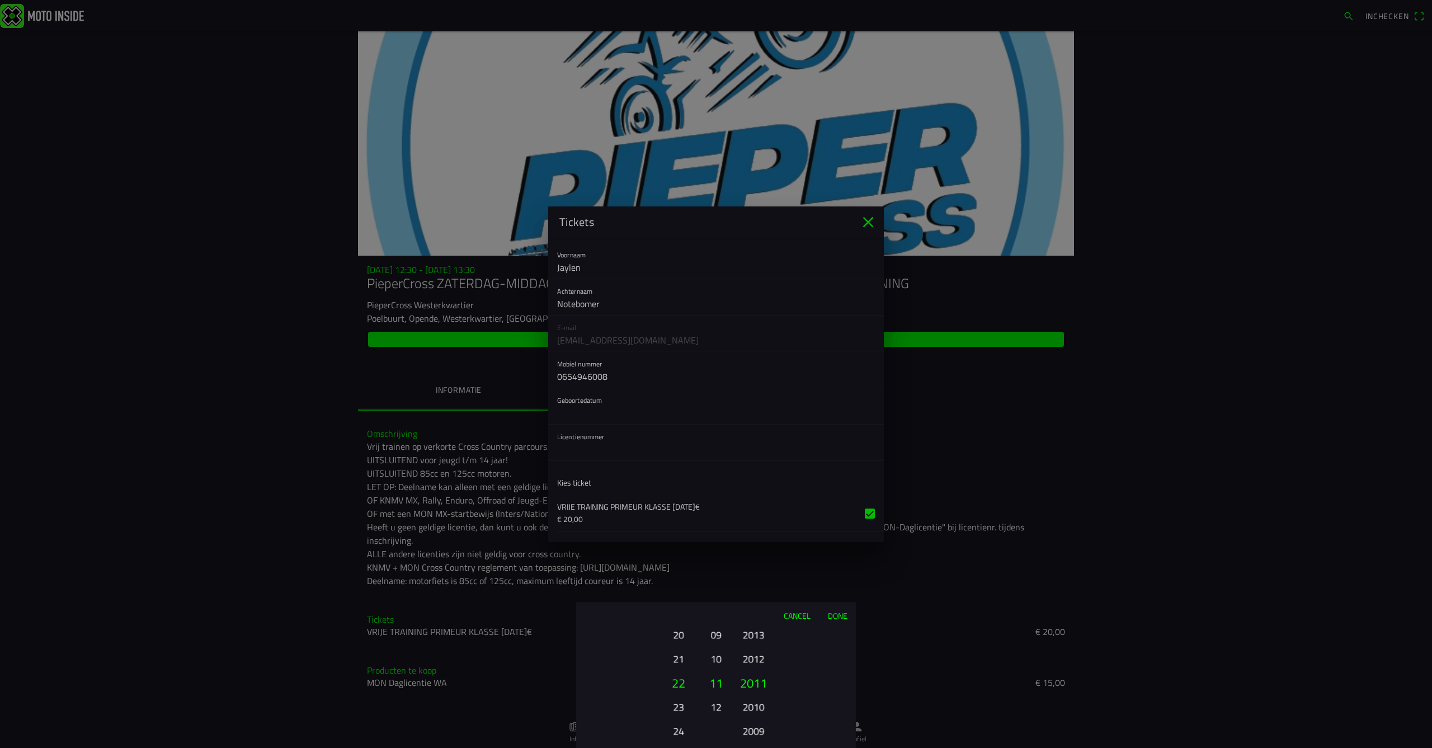
click at [840, 524] on button "Done" at bounding box center [837, 615] width 37 height 25
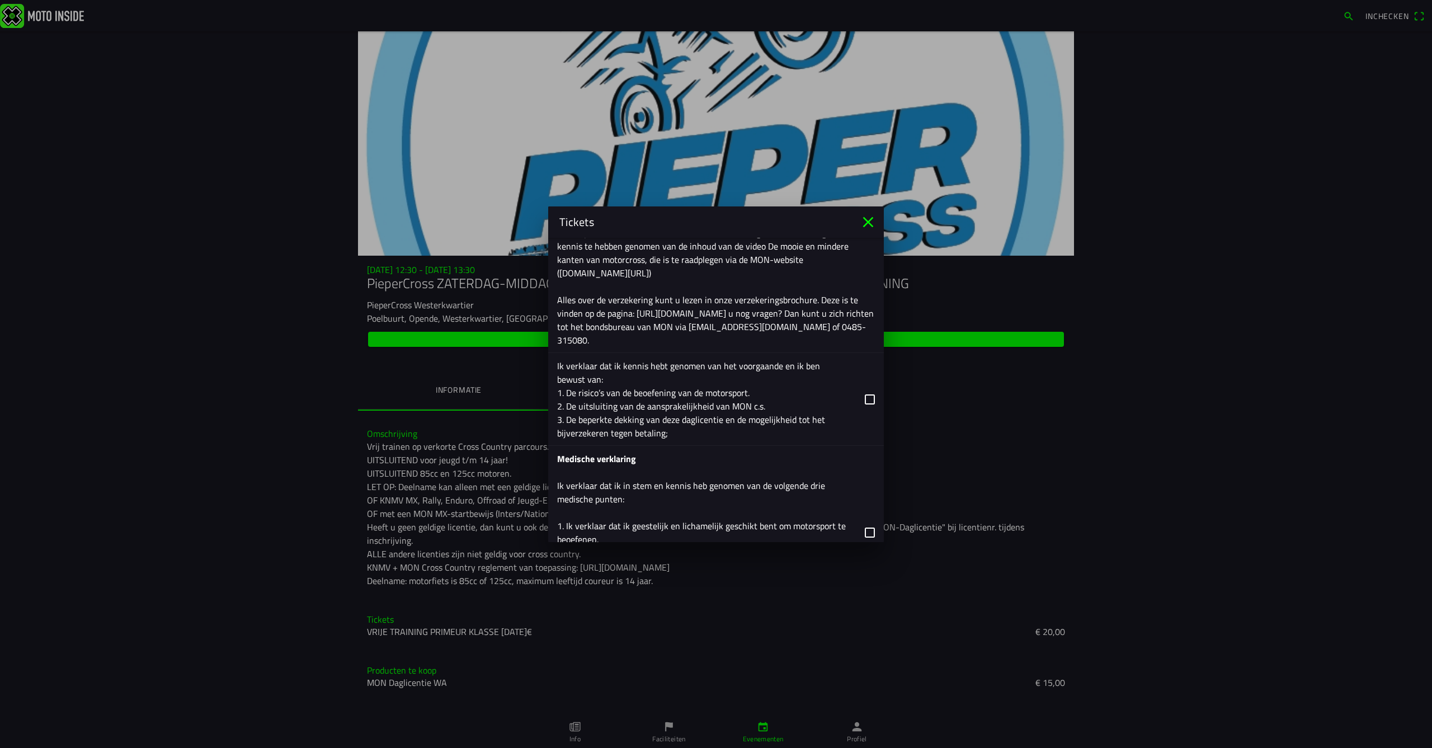
scroll to position [878, 0]
click at [867, 384] on button "button" at bounding box center [720, 395] width 327 height 92
click at [869, 515] on button "button" at bounding box center [720, 528] width 327 height 173
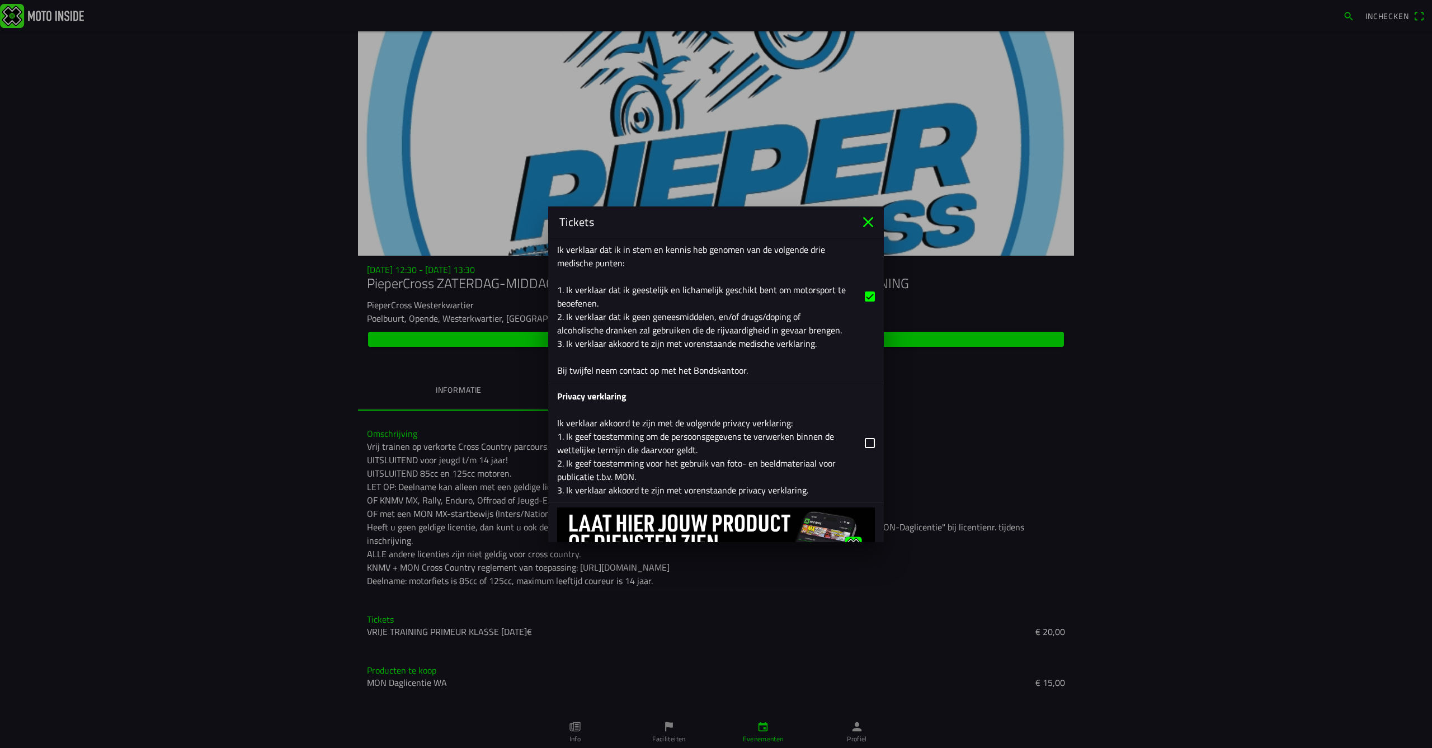
scroll to position [1113, 0]
click at [865, 427] on button "button" at bounding box center [720, 440] width 327 height 119
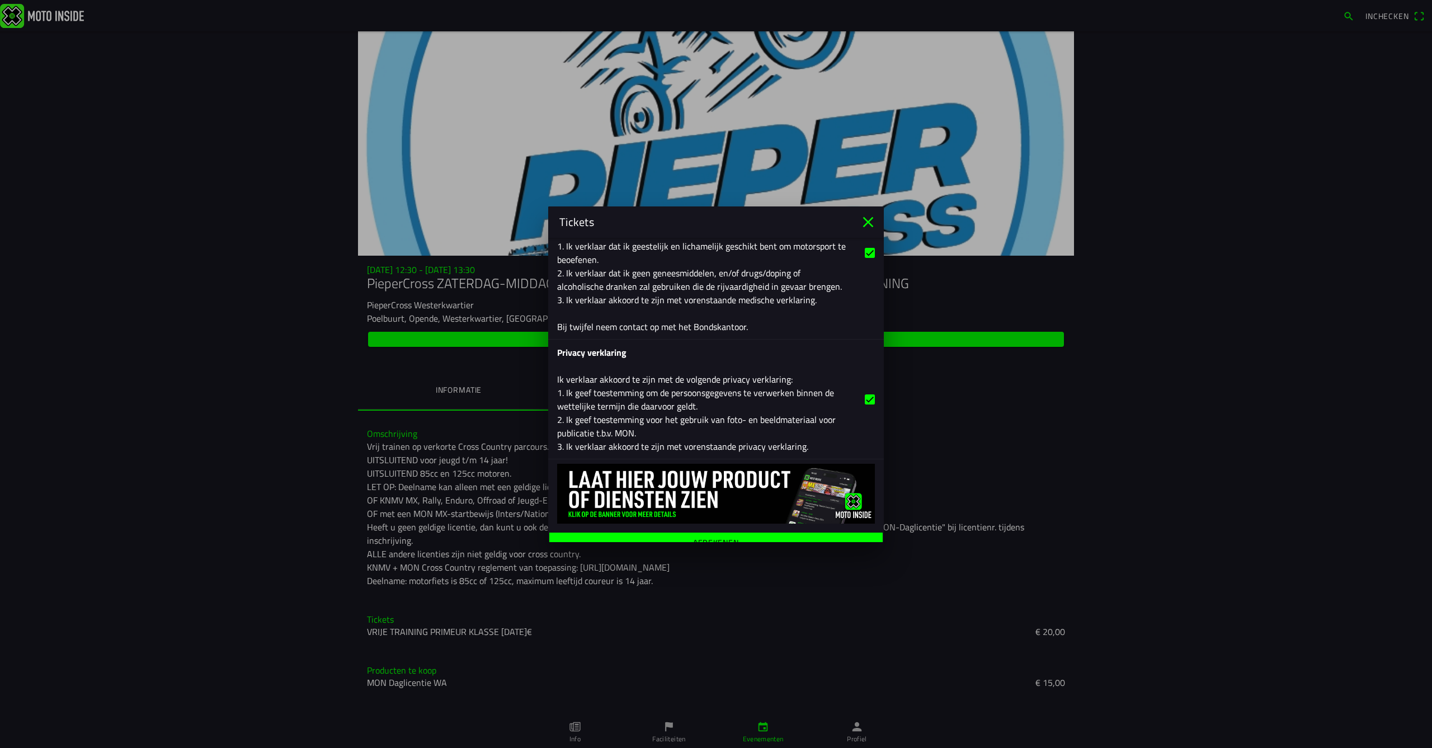
scroll to position [1154, 0]
click at [703, 524] on ion-label "Afrekenen" at bounding box center [716, 543] width 46 height 8
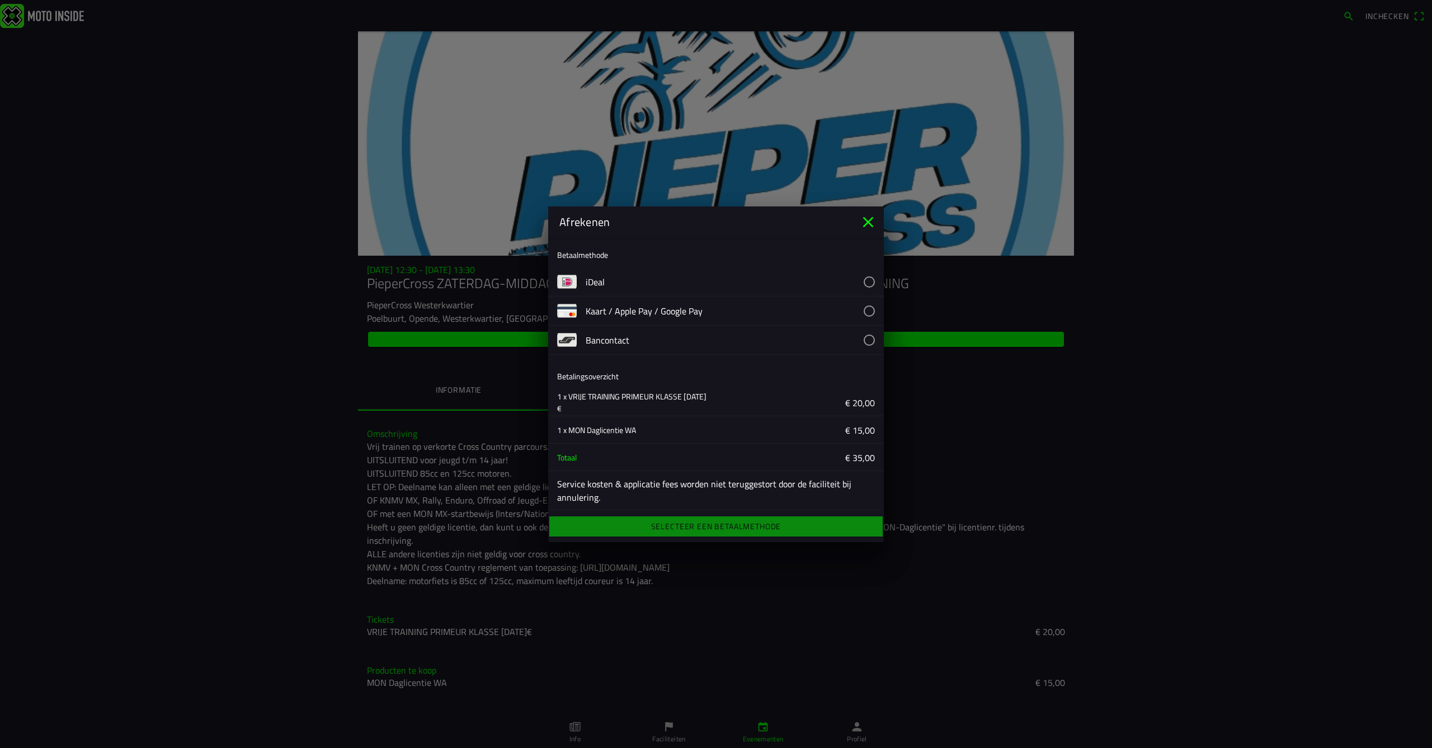
click at [602, 280] on button "button" at bounding box center [735, 281] width 298 height 29
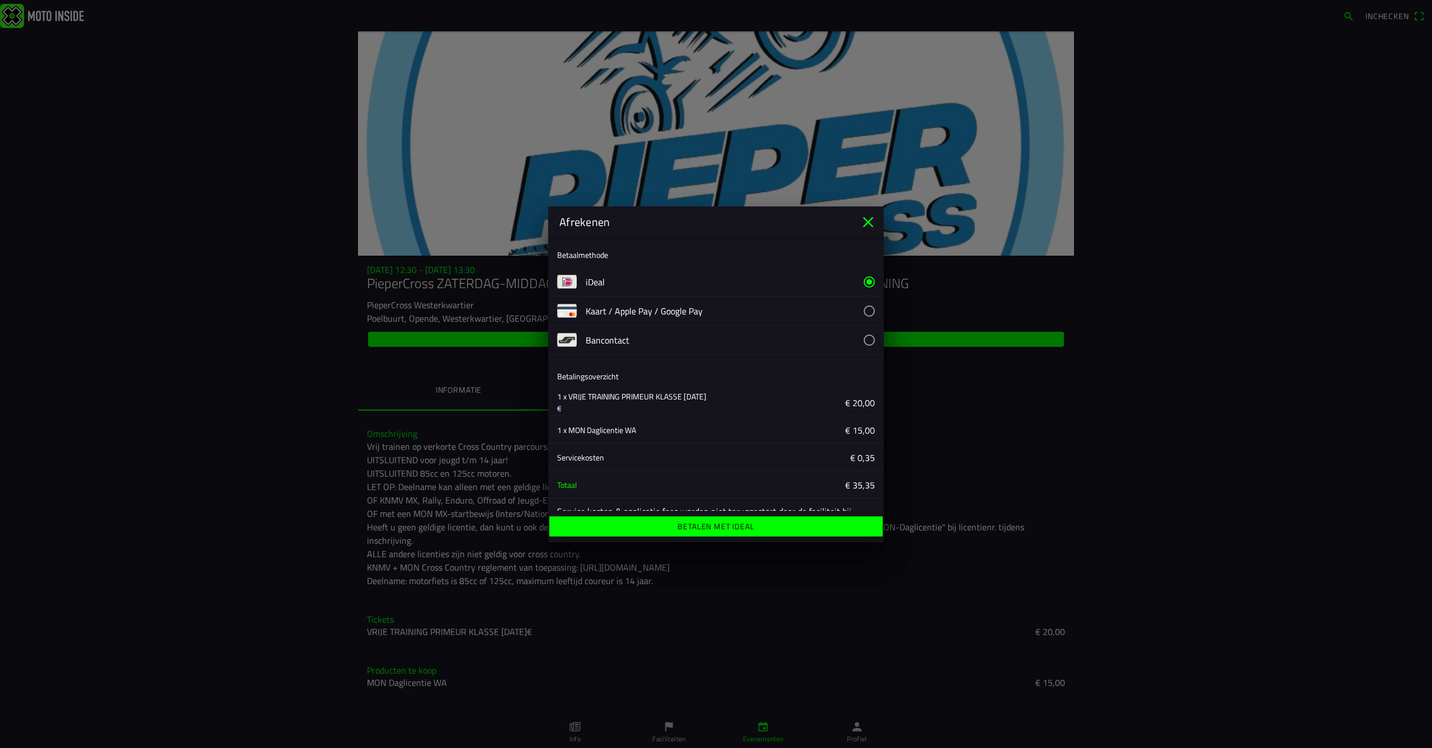
click at [708, 524] on ion-label "Betalen met iDeal" at bounding box center [716, 527] width 77 height 8
